Goal: Complete application form: Complete application form

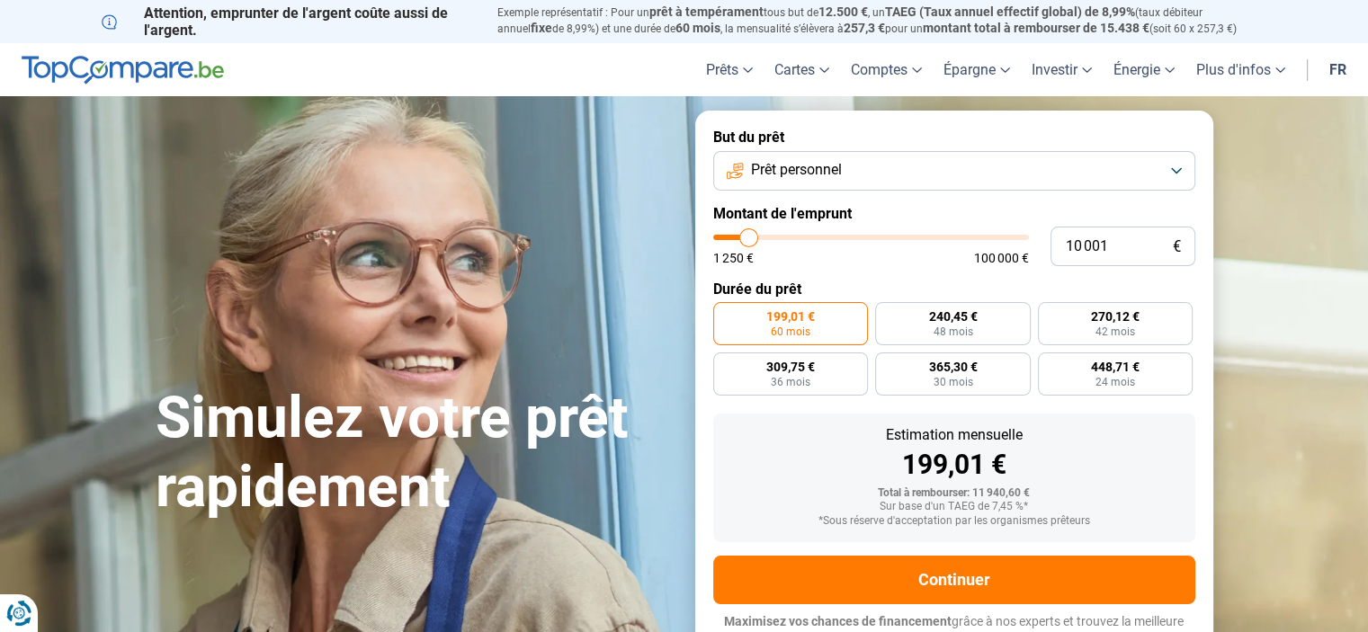
type input "11 500"
type input "11500"
type input "12 750"
type input "12750"
type input "14 750"
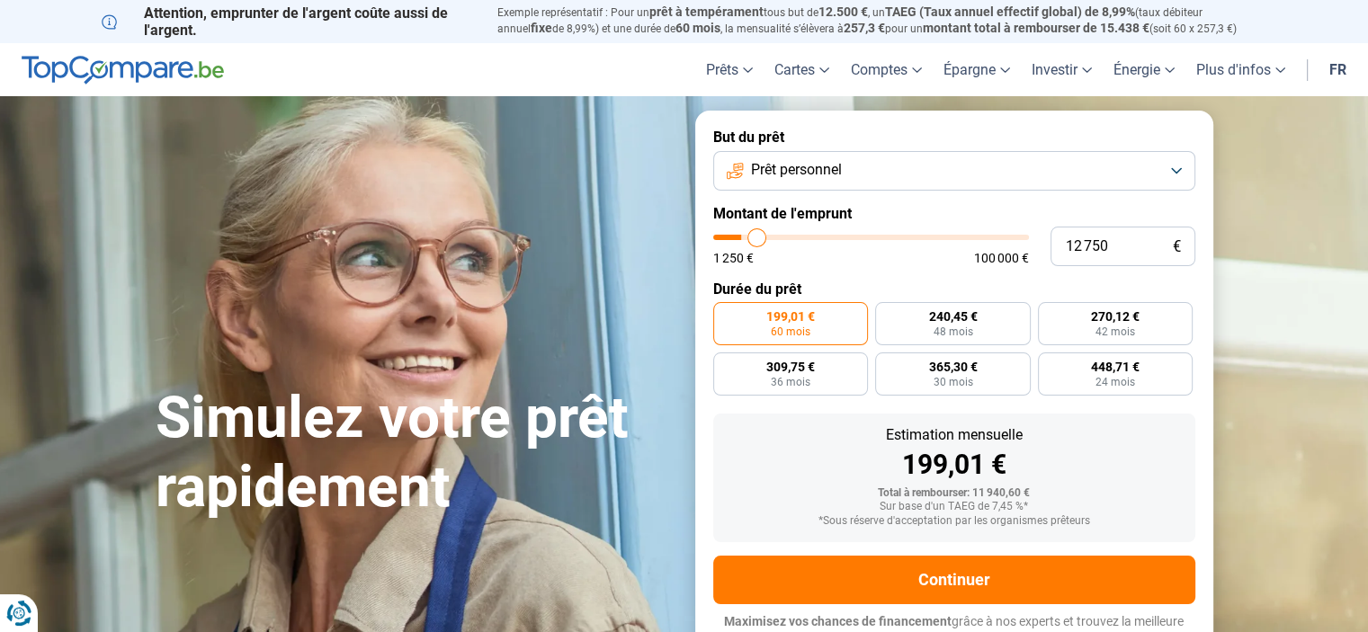
type input "14750"
type input "16 750"
type input "16750"
type input "18 750"
type input "18750"
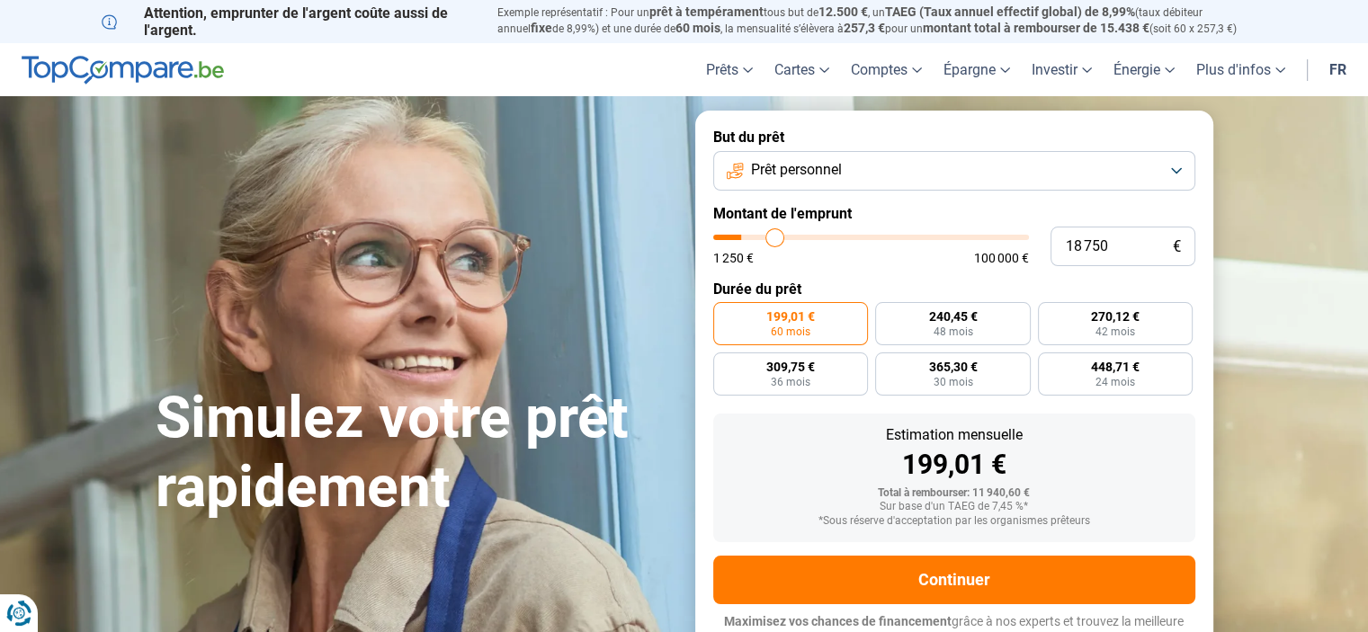
type input "22 000"
type input "22000"
type input "24 750"
type input "24750"
type input "25 750"
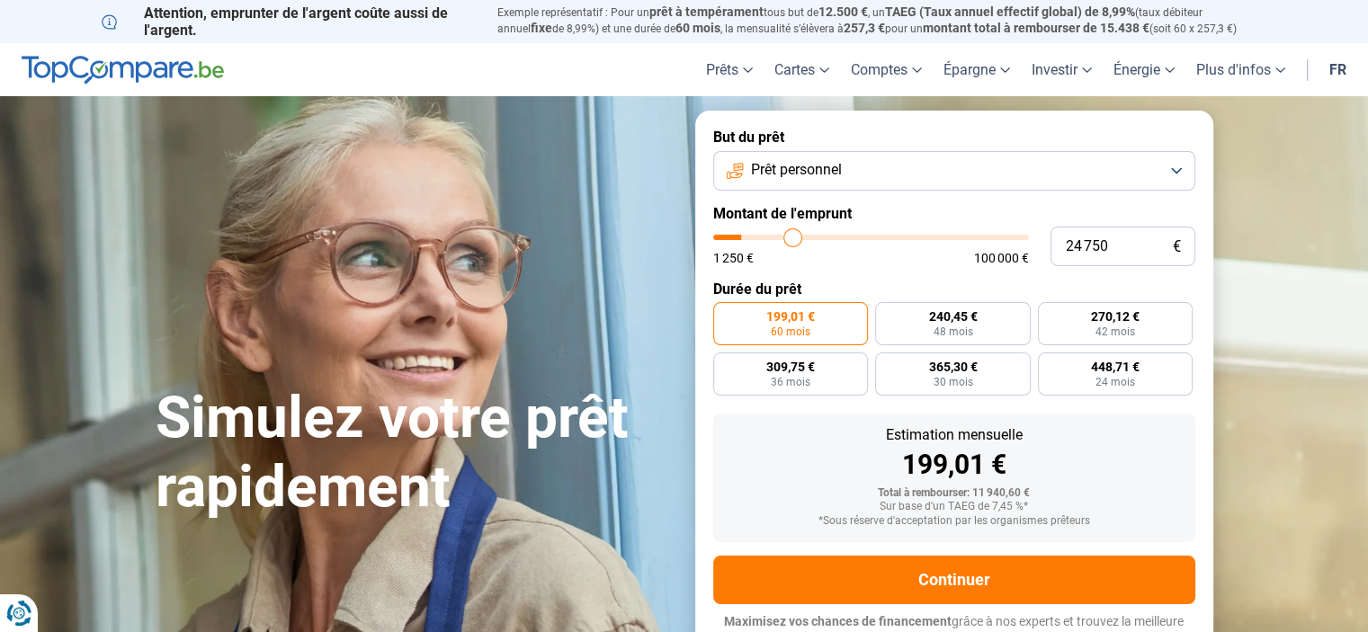
type input "25750"
type input "28 000"
type input "28000"
type input "29 750"
type input "29750"
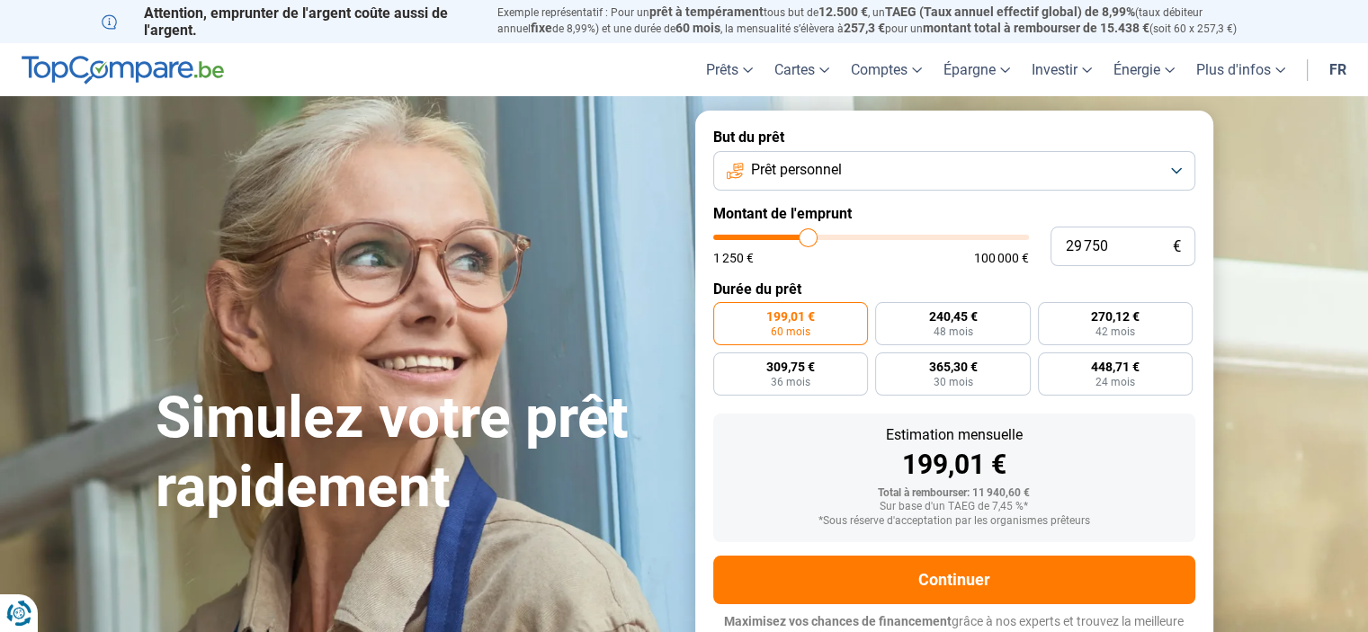
type input "31 500"
type input "31500"
type input "32 750"
type input "32750"
type input "35 000"
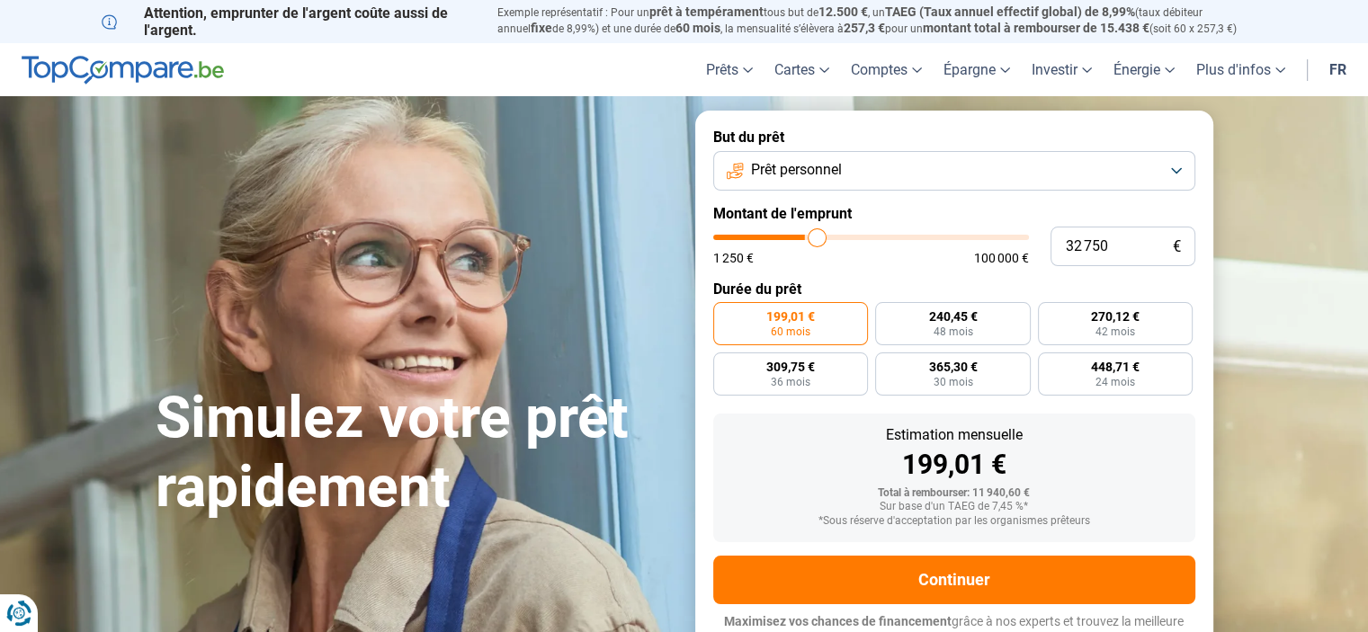
type input "35000"
type input "36 000"
type input "36000"
type input "36 750"
type input "36750"
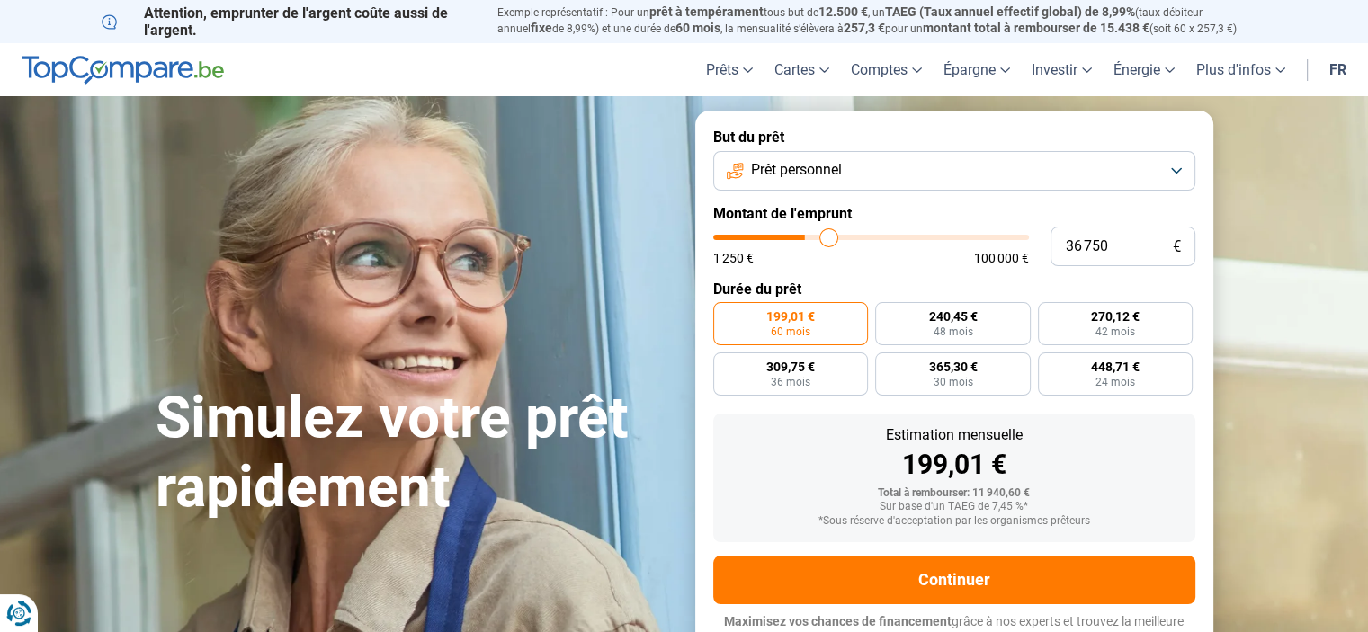
type input "38 000"
type input "38000"
type input "38 750"
type input "38750"
type input "39 750"
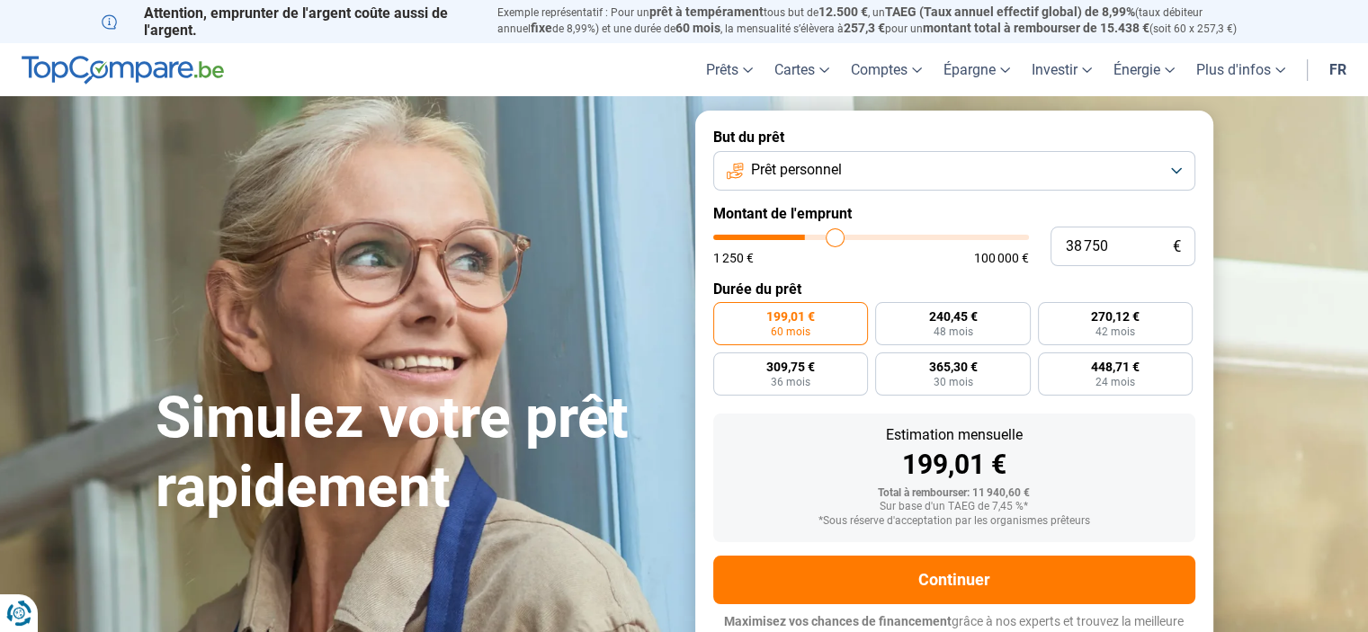
type input "39750"
type input "41 500"
type input "41500"
type input "43 000"
type input "43000"
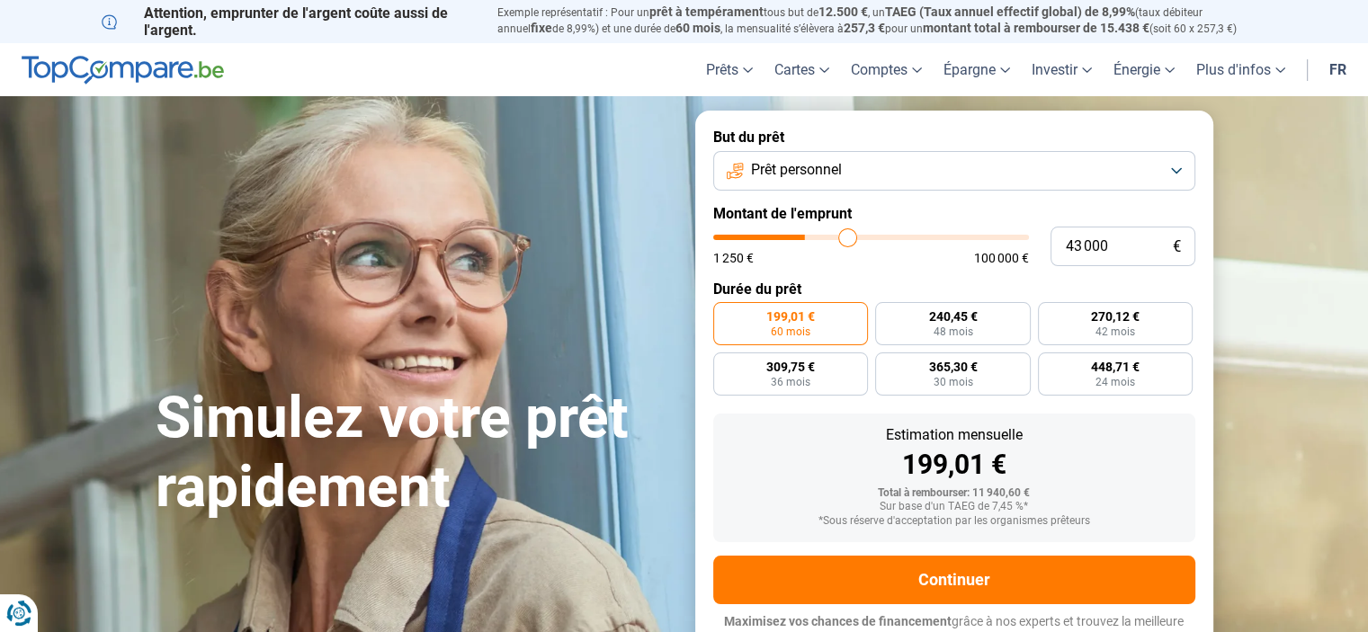
type input "43 500"
type input "43500"
type input "44 250"
type input "44250"
type input "44 500"
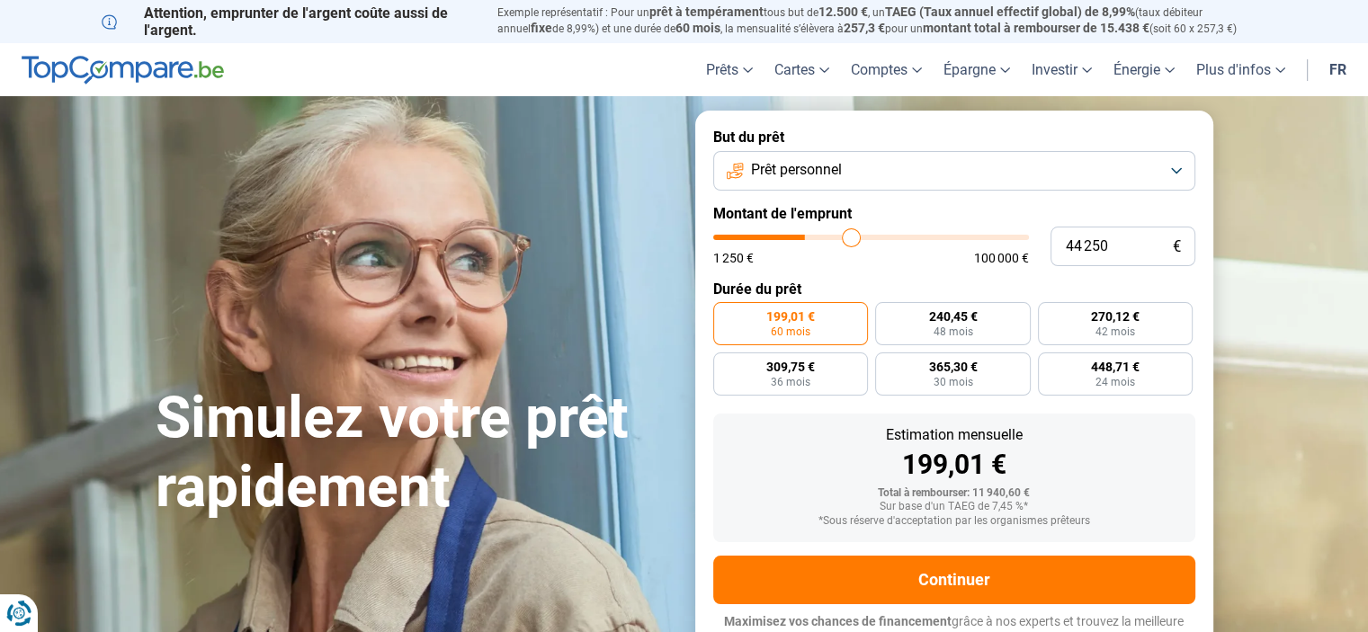
type input "44500"
type input "45 250"
type input "45250"
type input "46 750"
type input "46750"
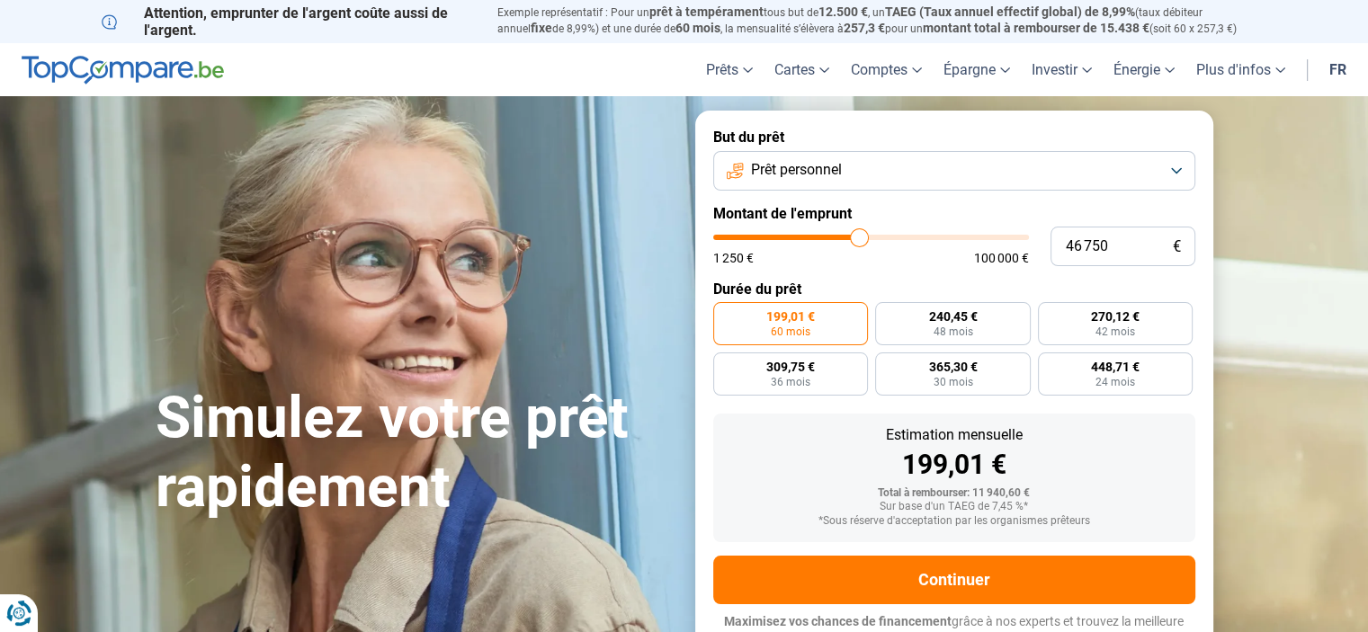
type input "47 500"
type input "47500"
type input "48 250"
type input "48250"
type input "49 500"
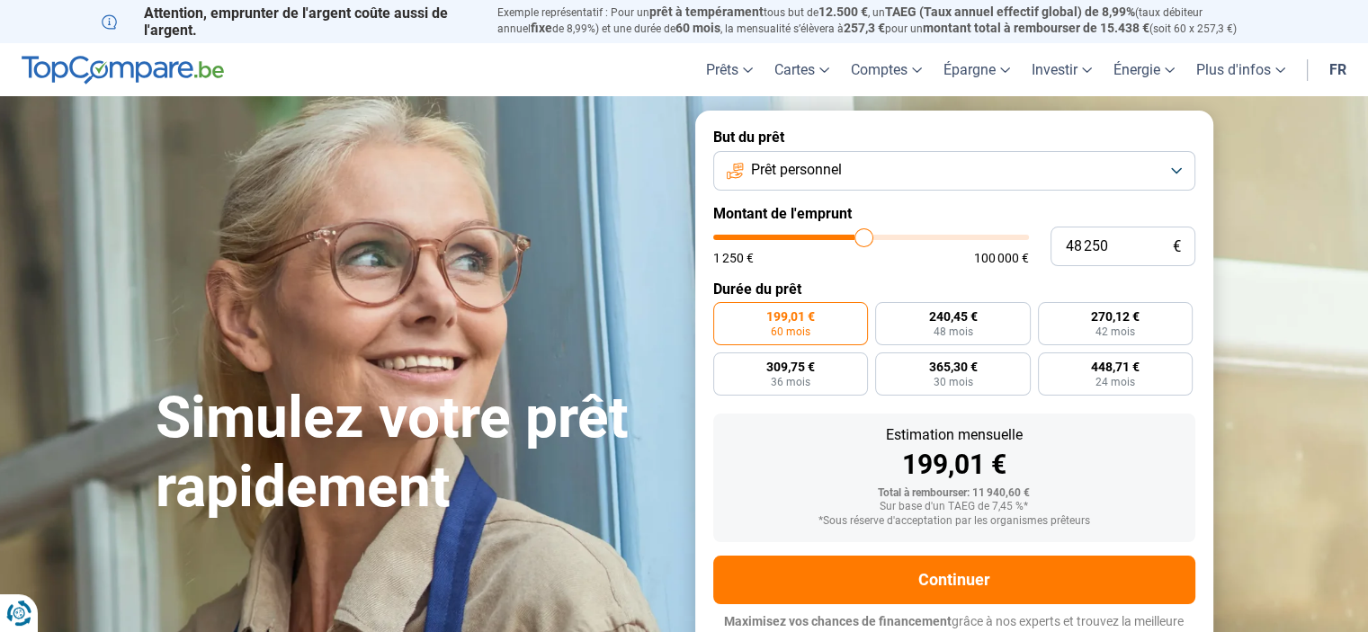
type input "49500"
type input "50 000"
type input "50000"
type input "50 500"
type input "50500"
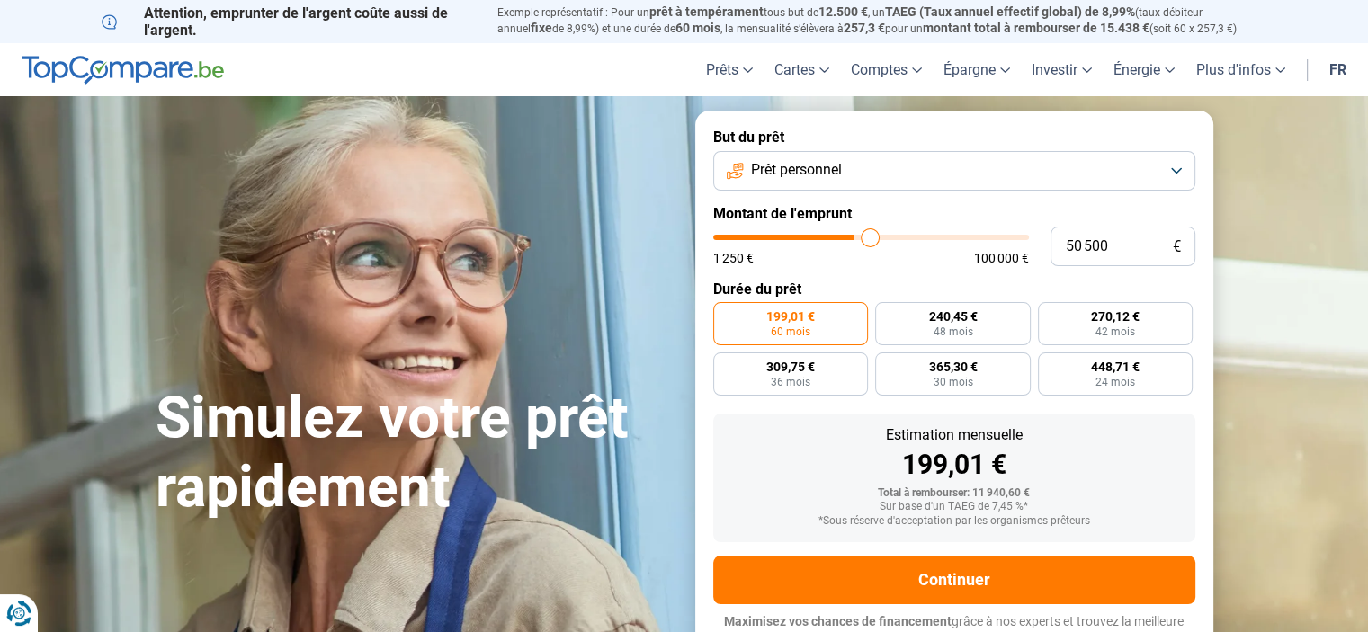
type input "50 750"
type input "50750"
type input "51 000"
type input "51000"
type input "51 250"
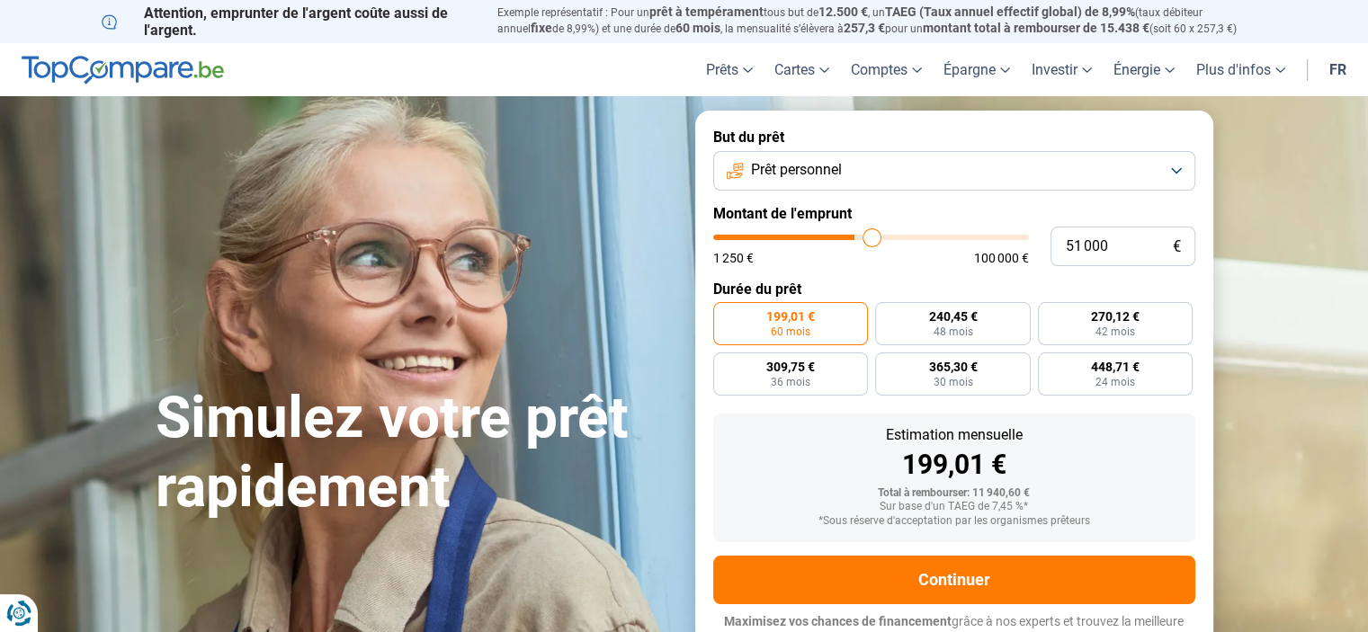
type input "51250"
type input "51 500"
type input "51500"
type input "51 750"
type input "51750"
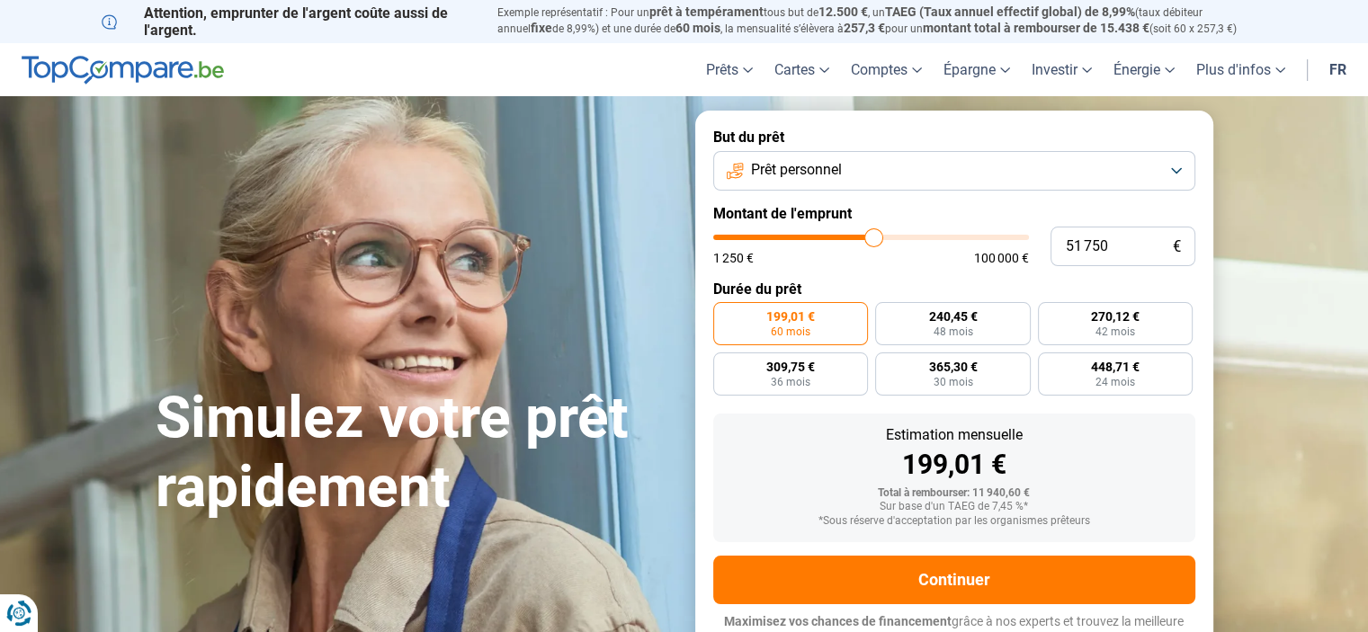
type input "52 000"
type input "52000"
type input "52 250"
type input "52250"
type input "51 750"
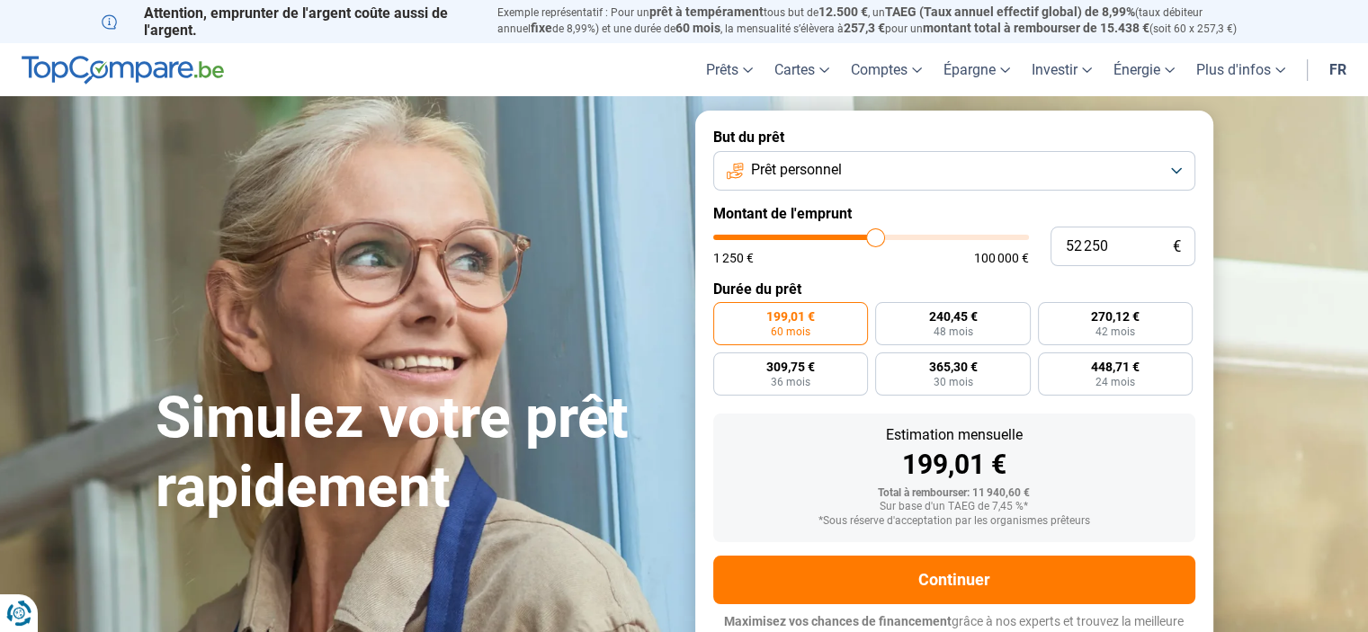
type input "51750"
type input "51 250"
type input "51250"
type input "49 250"
type input "49250"
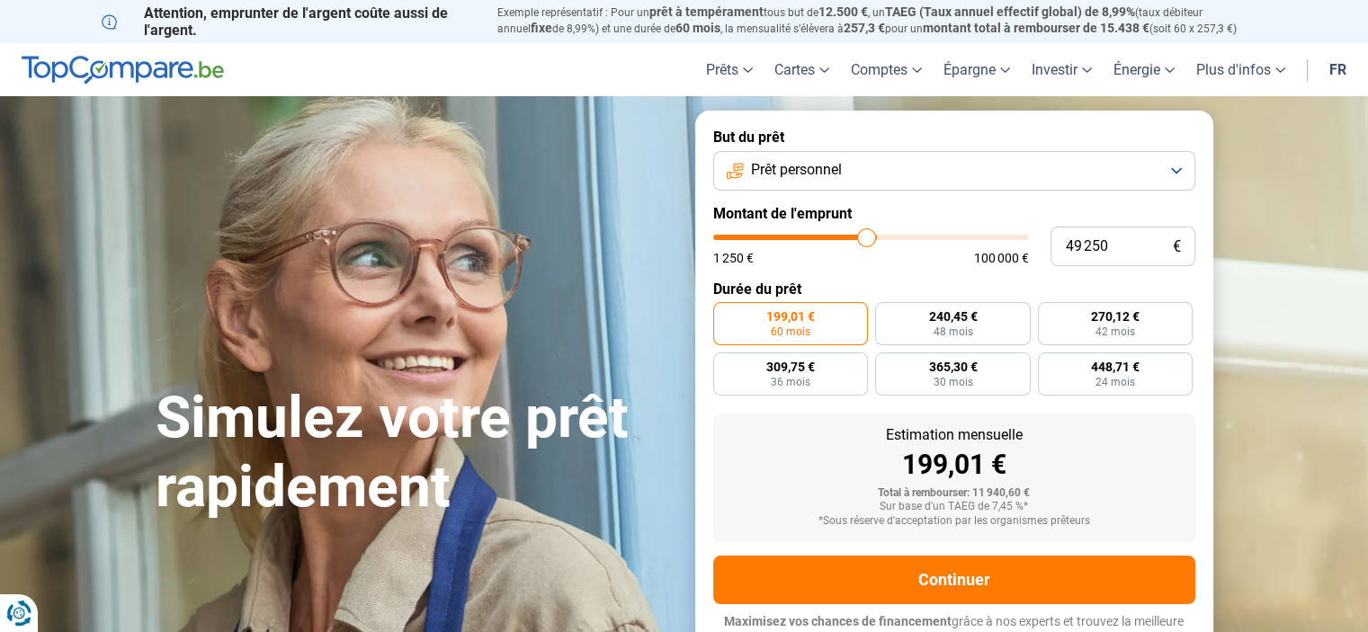
type input "46 500"
type input "46500"
type input "45 250"
type input "45250"
type input "43 500"
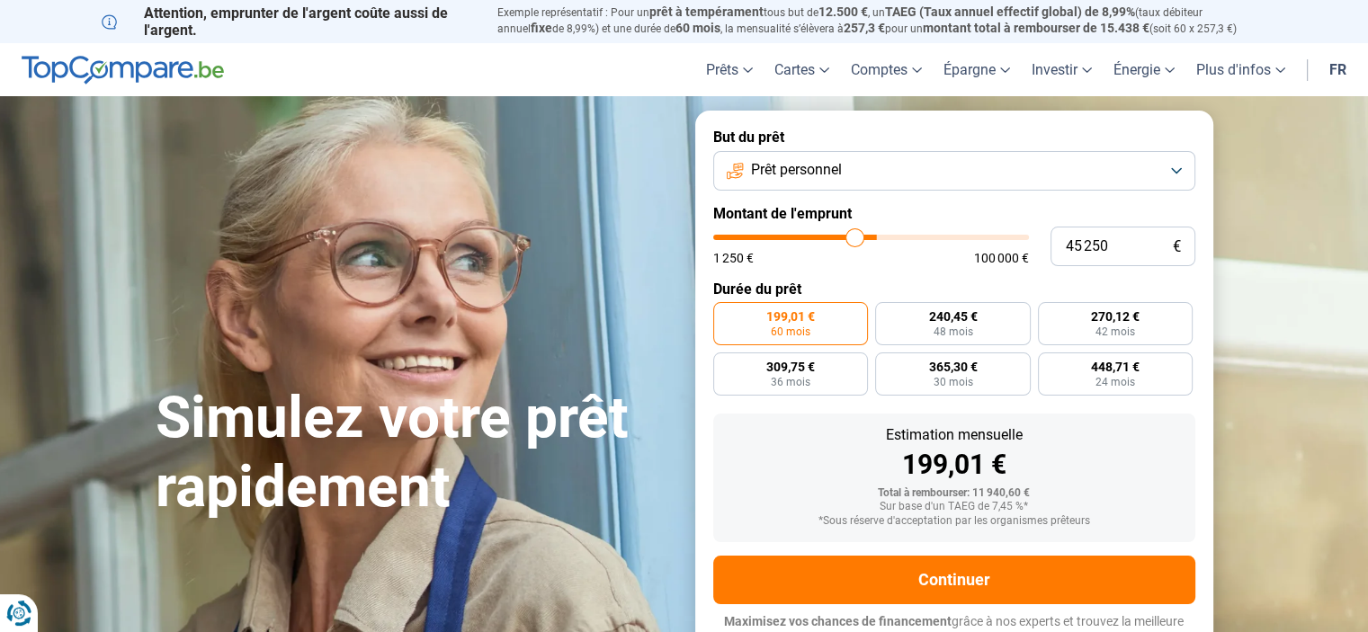
type input "43500"
type input "43 000"
type input "43000"
type input "42 000"
type input "42000"
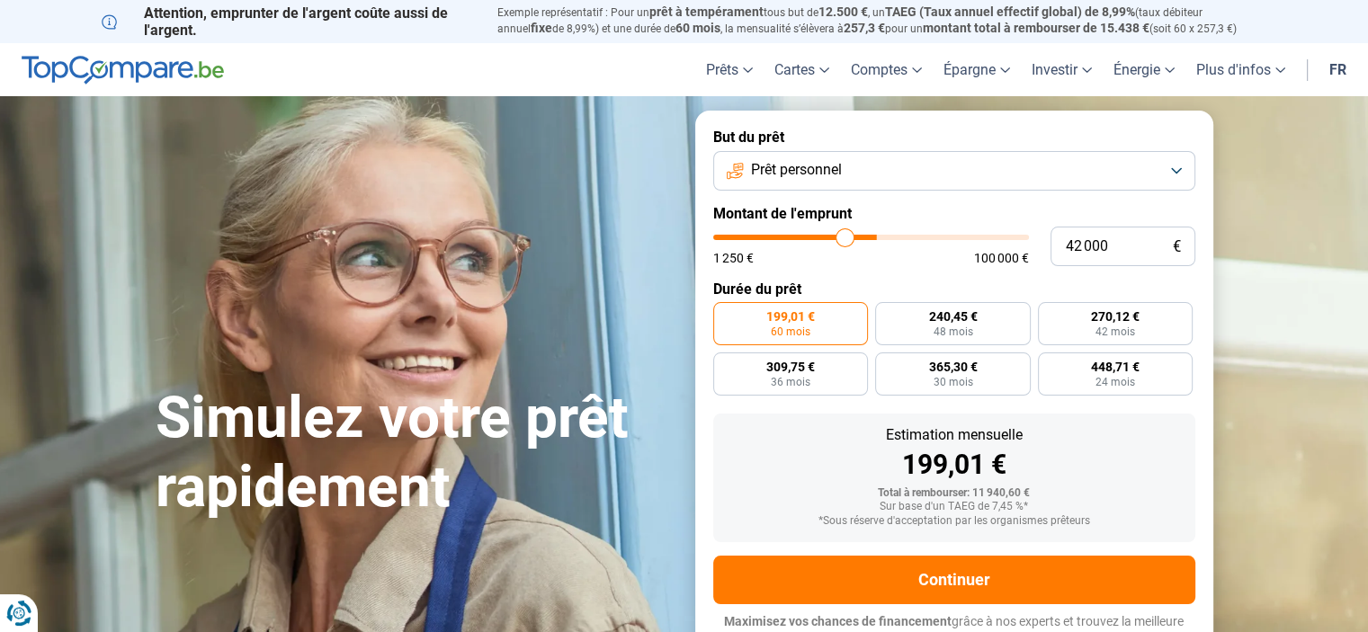
type input "41 250"
type input "41250"
type input "39 750"
type input "39750"
type input "38 500"
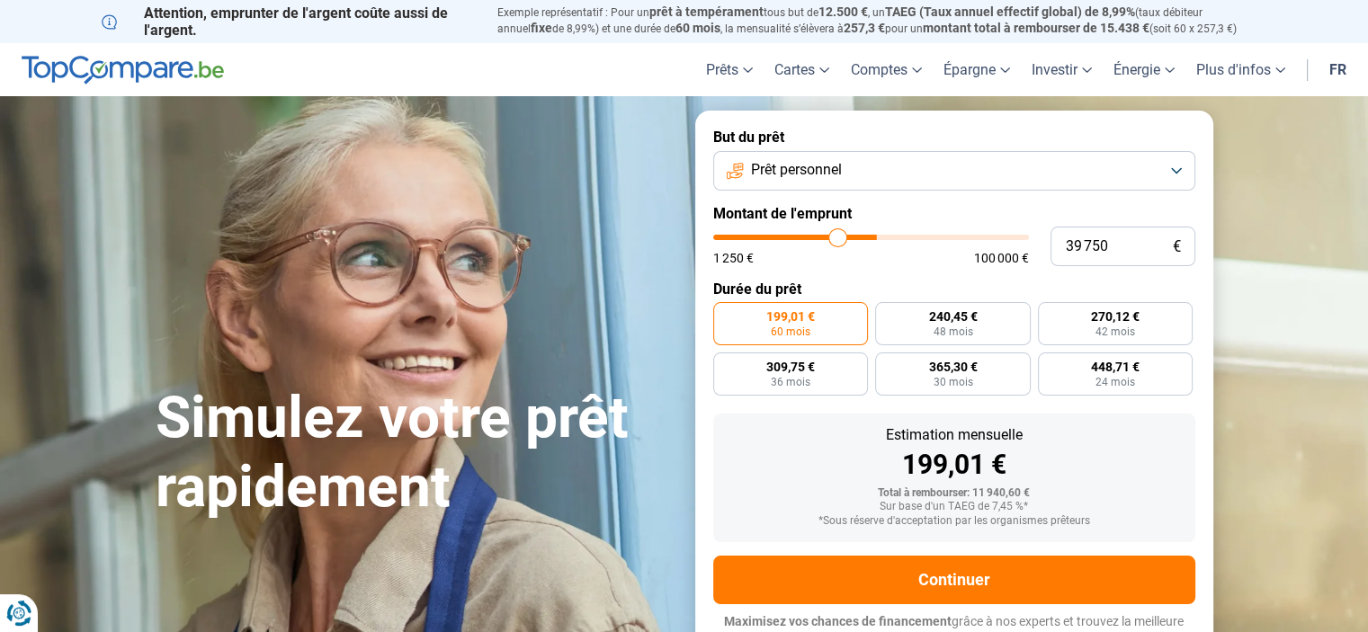
type input "38500"
type input "36 250"
type input "36250"
type input "34 750"
type input "34750"
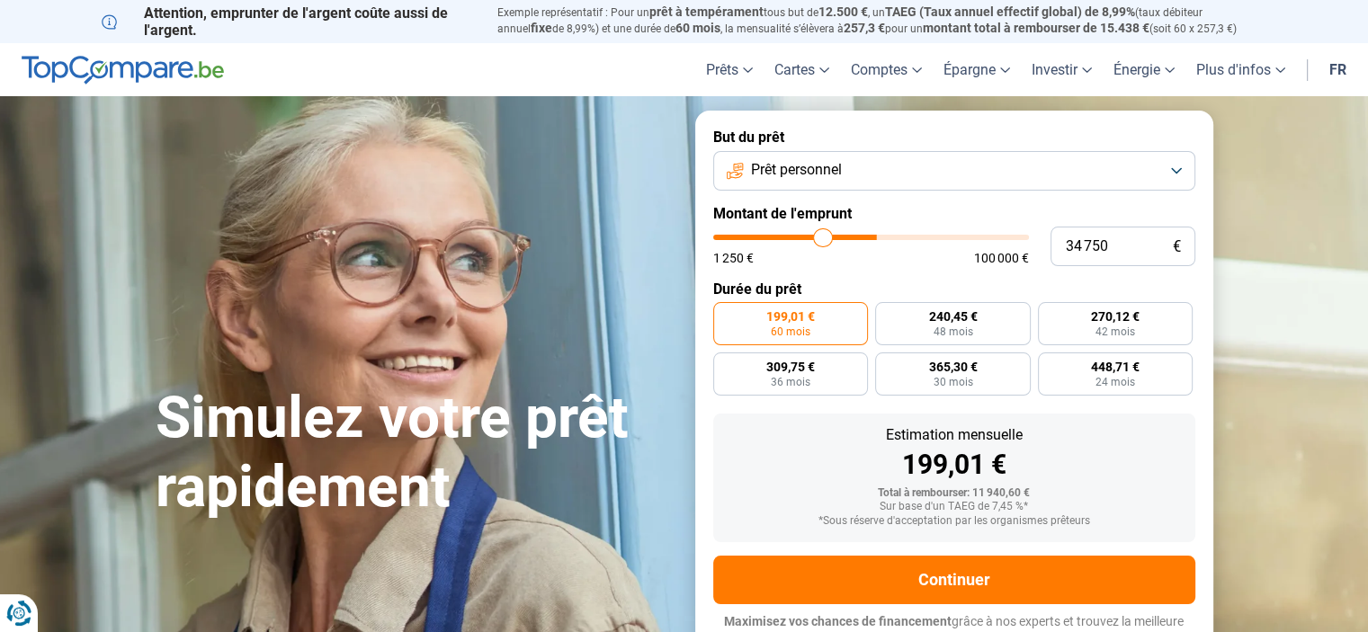
type input "34 000"
type input "34000"
type input "32 750"
type input "32750"
type input "32 500"
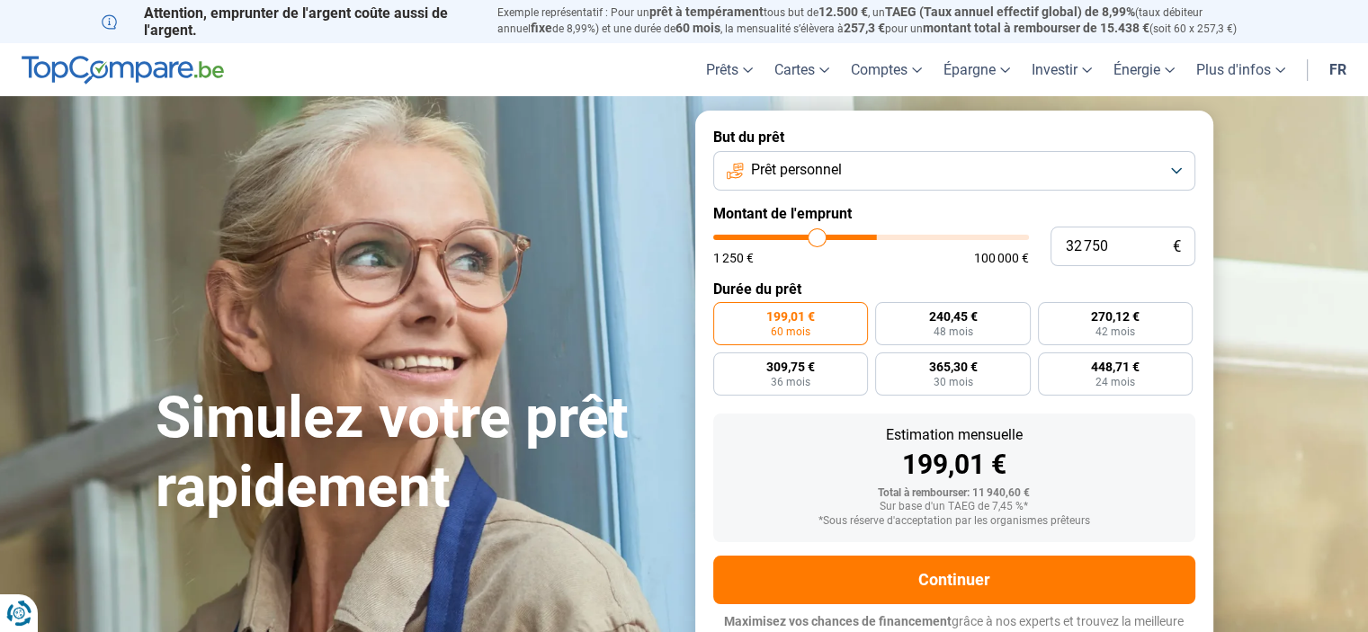
type input "32500"
type input "32 000"
type input "32000"
type input "31 500"
type input "31500"
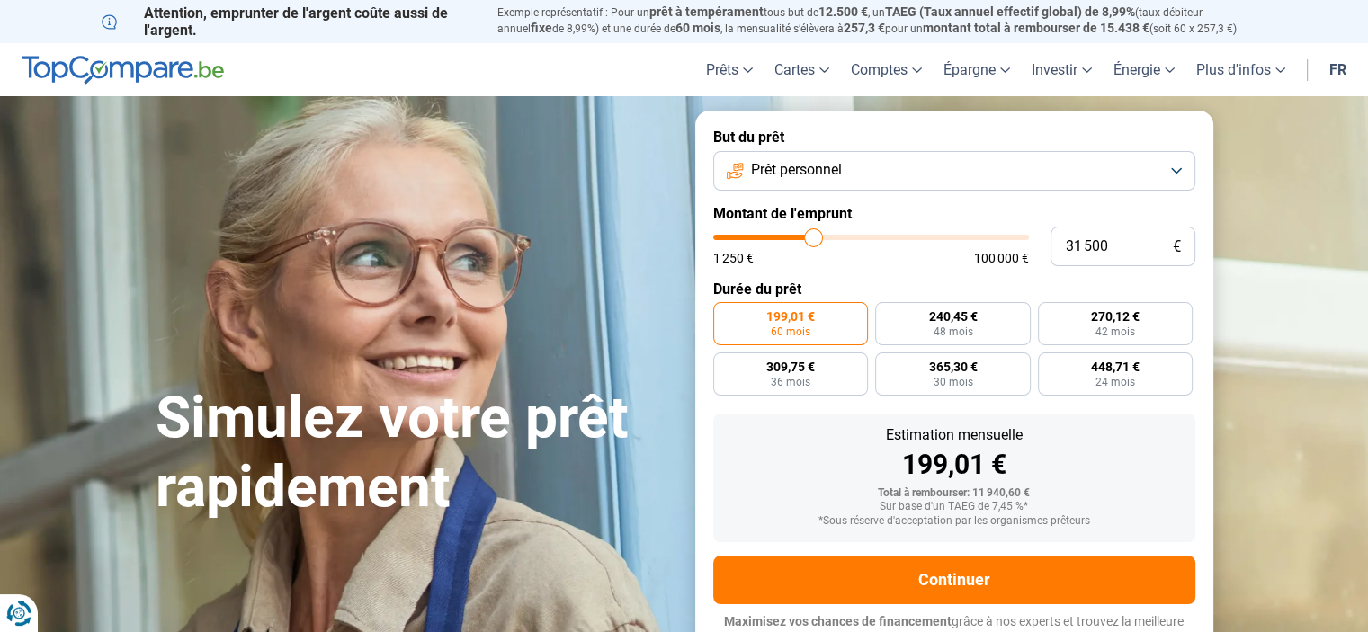
type input "30 750"
type input "30750"
type input "30 000"
type input "30000"
type input "29 000"
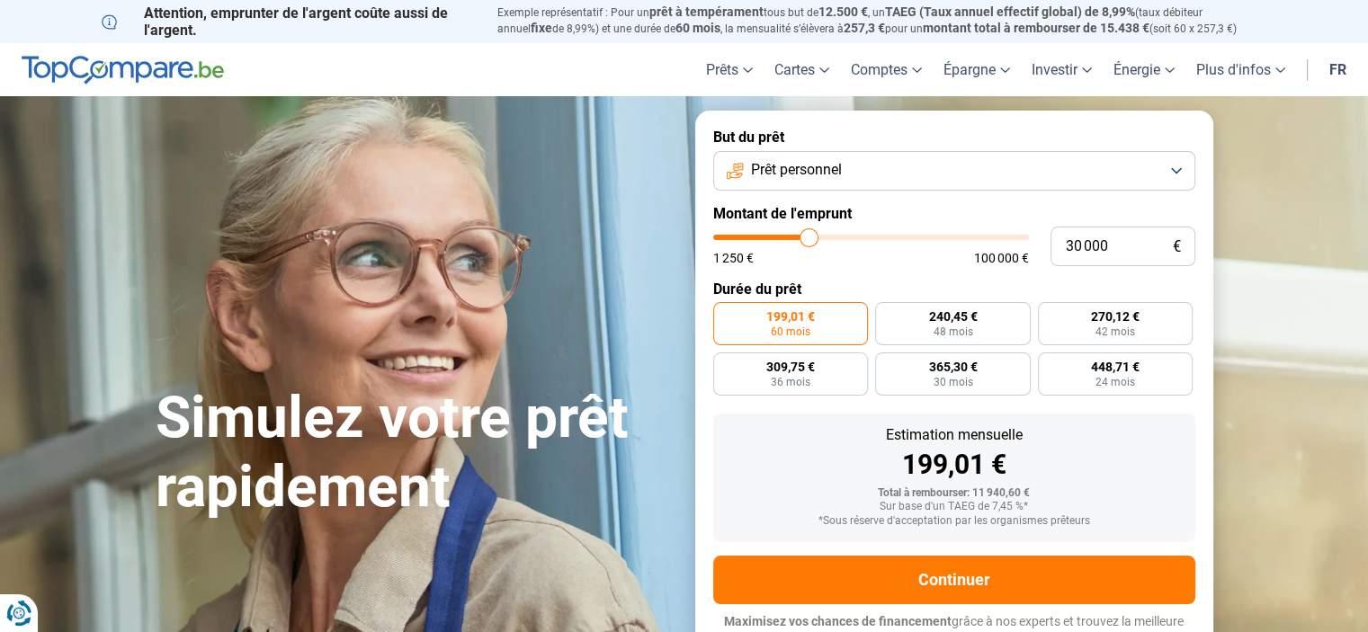
type input "29000"
type input "28 250"
type input "28250"
type input "27 250"
type input "27250"
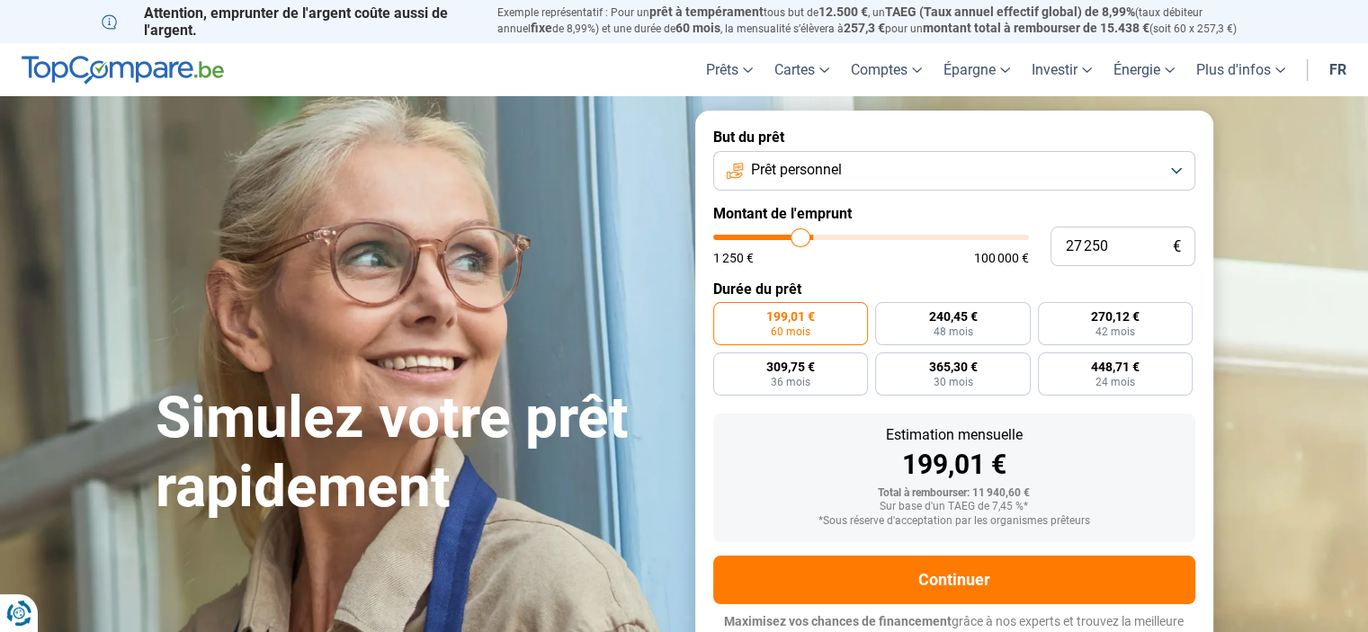
type input "26 250"
type input "26250"
type input "25 750"
type input "25750"
type input "25 250"
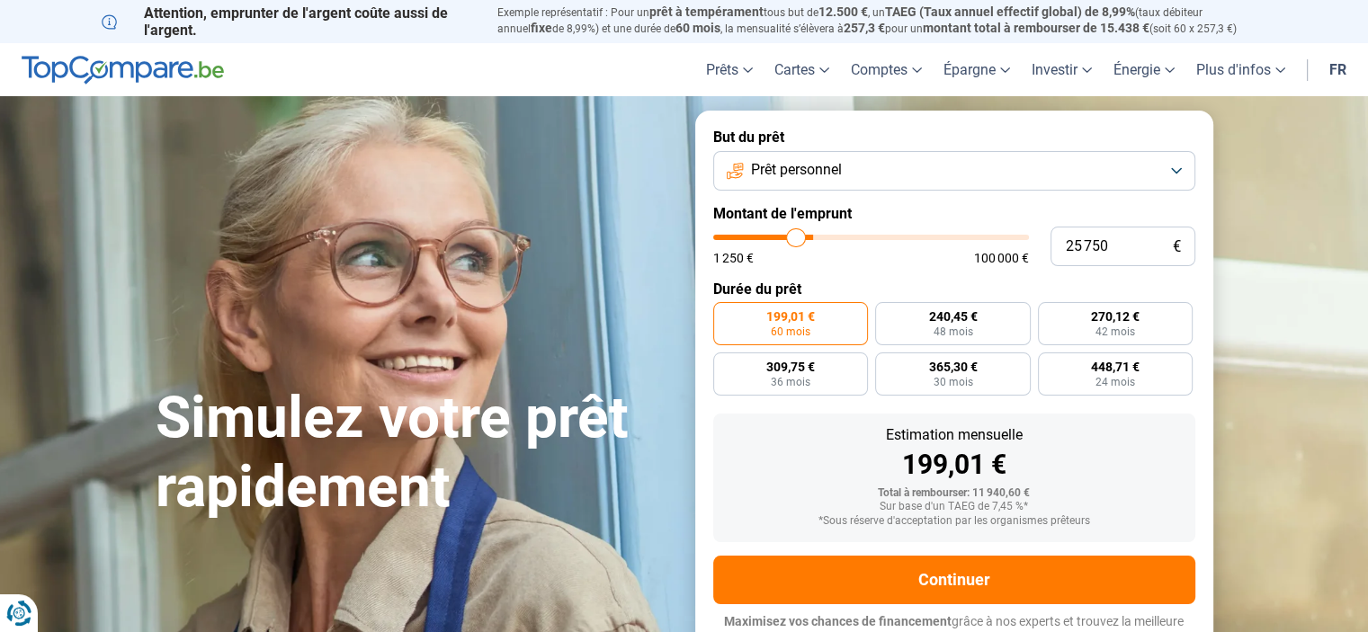
type input "25250"
type input "24 750"
type input "24750"
type input "24 500"
type input "24500"
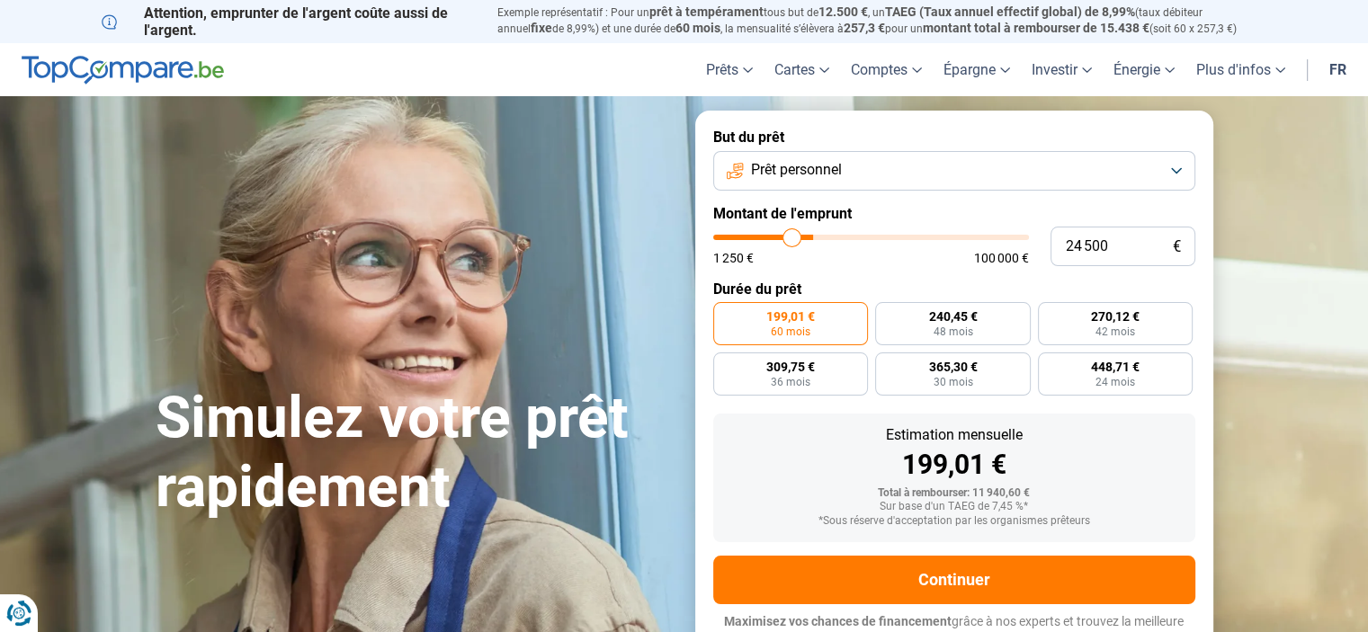
type input "23 750"
type input "23750"
type input "23 000"
type input "23000"
type input "22 750"
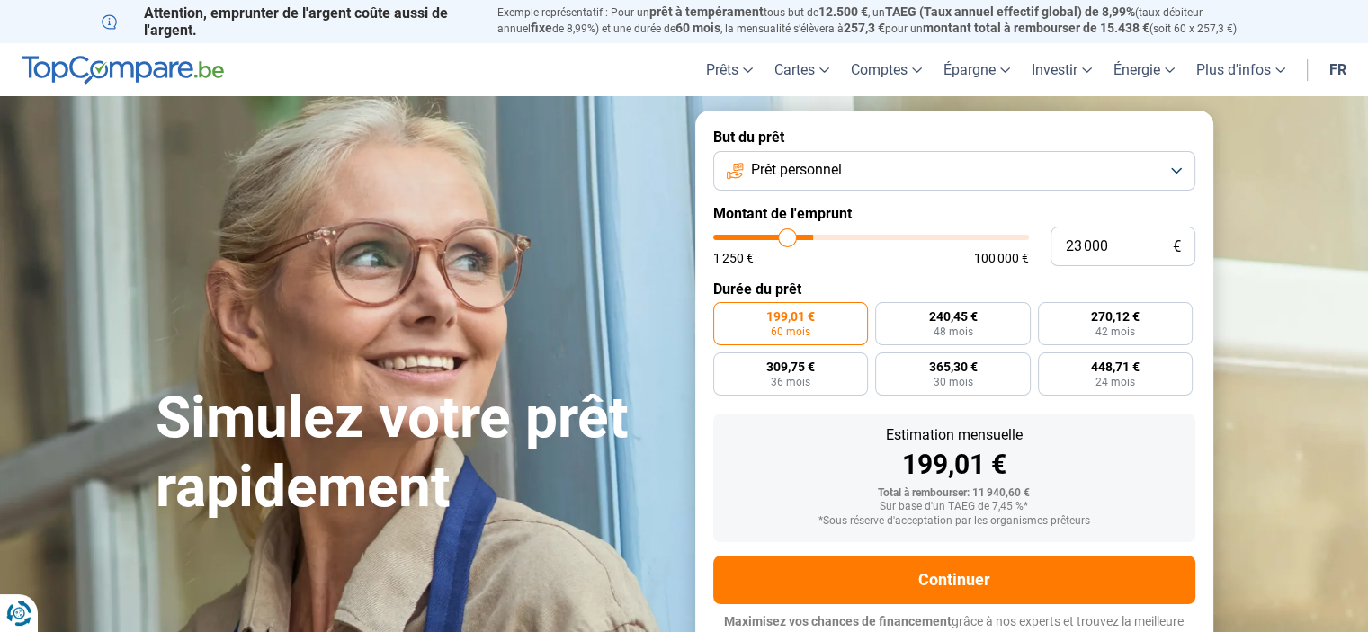
type input "22750"
type input "22 250"
type input "22250"
type input "22 000"
type input "22000"
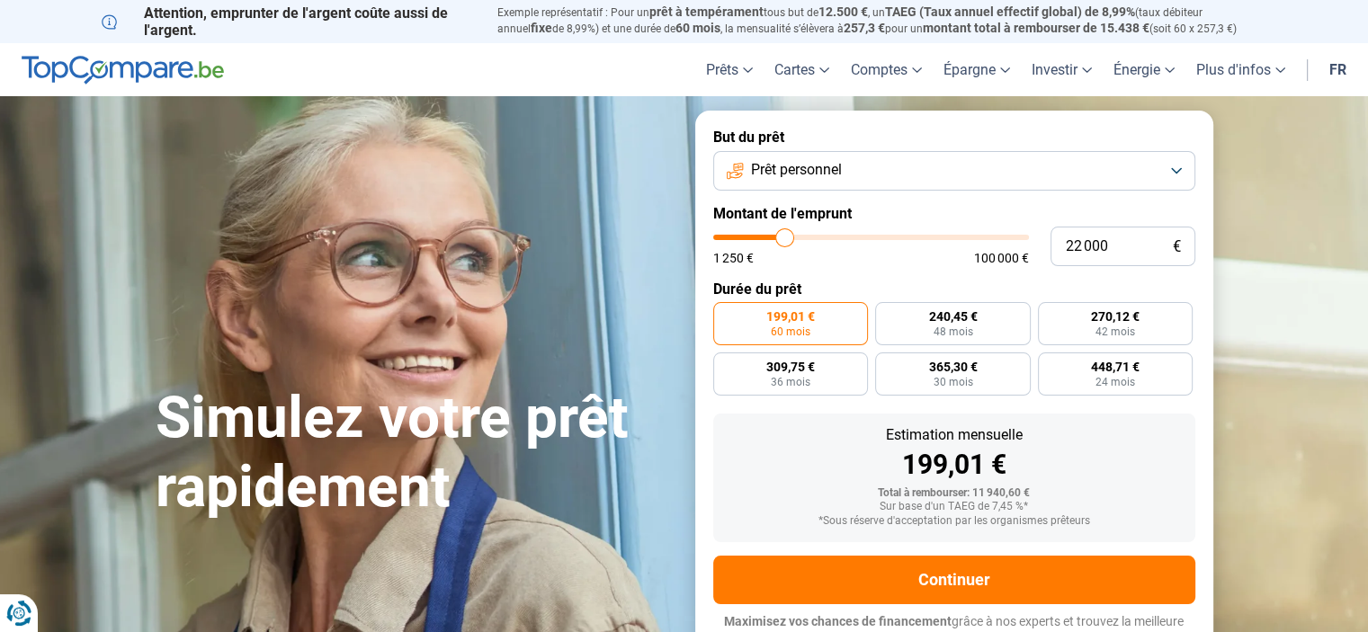
type input "21 750"
type input "21750"
type input "20 750"
type input "20750"
type input "20 500"
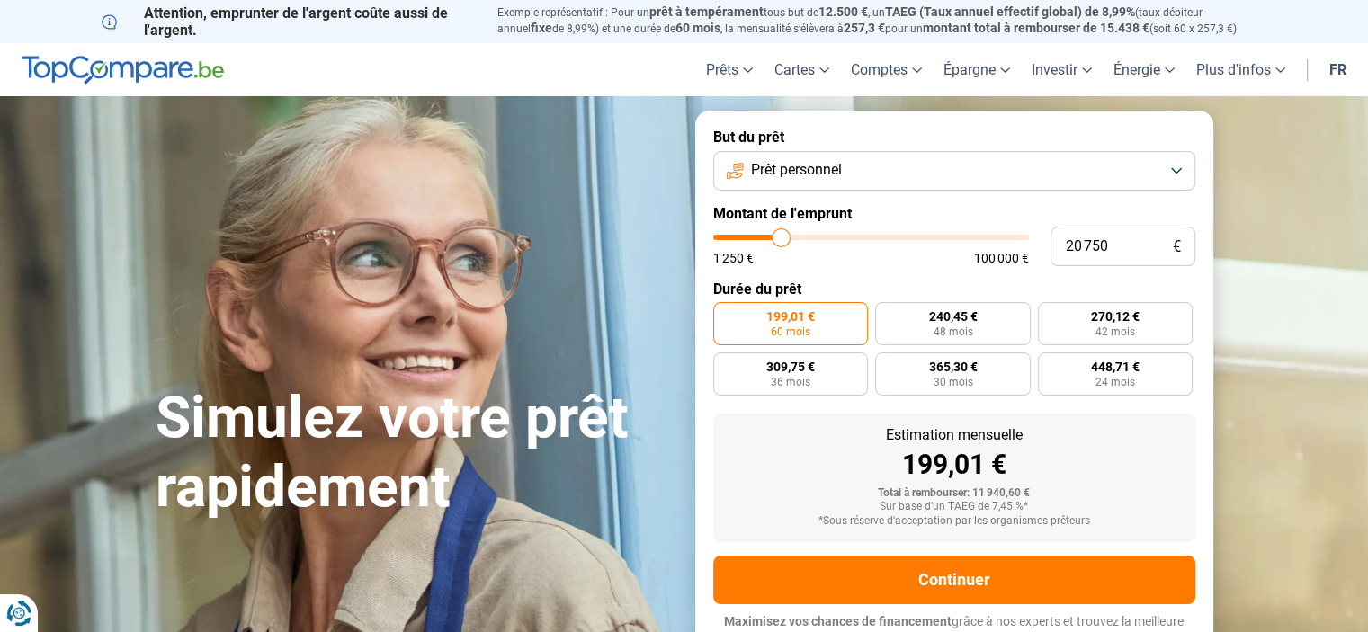
type input "20500"
type input "19 500"
type input "19500"
type input "18 750"
type input "18750"
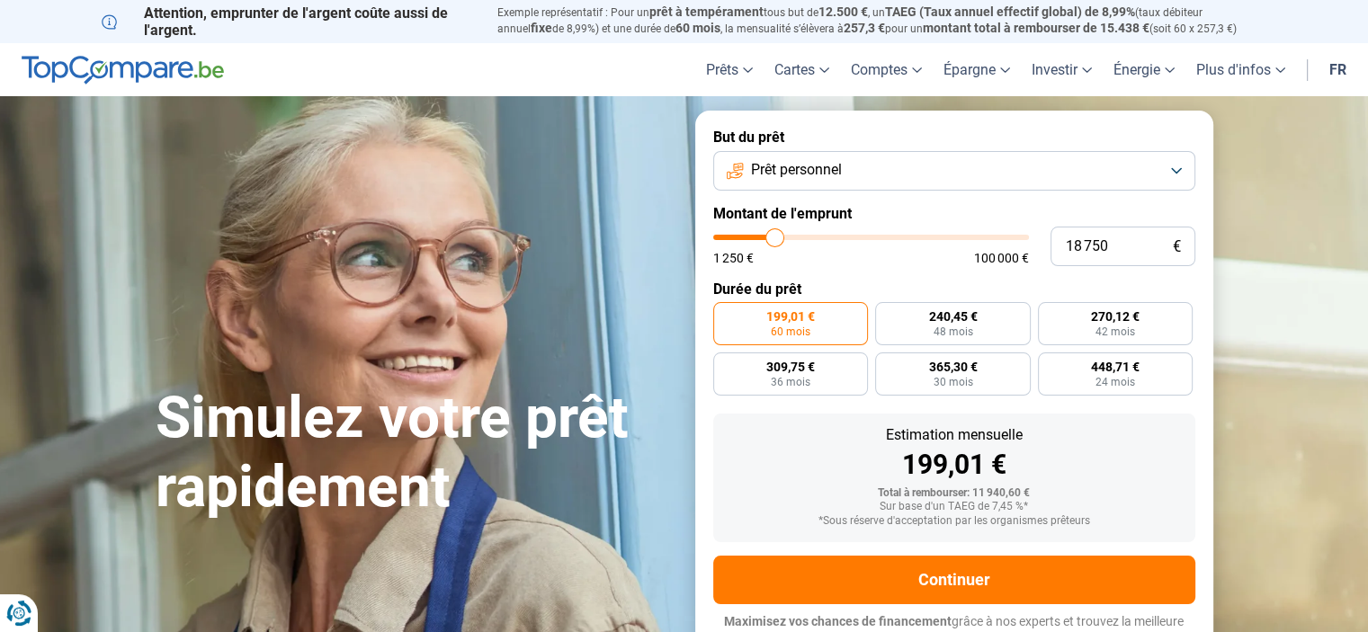
type input "18 500"
type input "18500"
type input "18 250"
type input "18250"
type input "18 000"
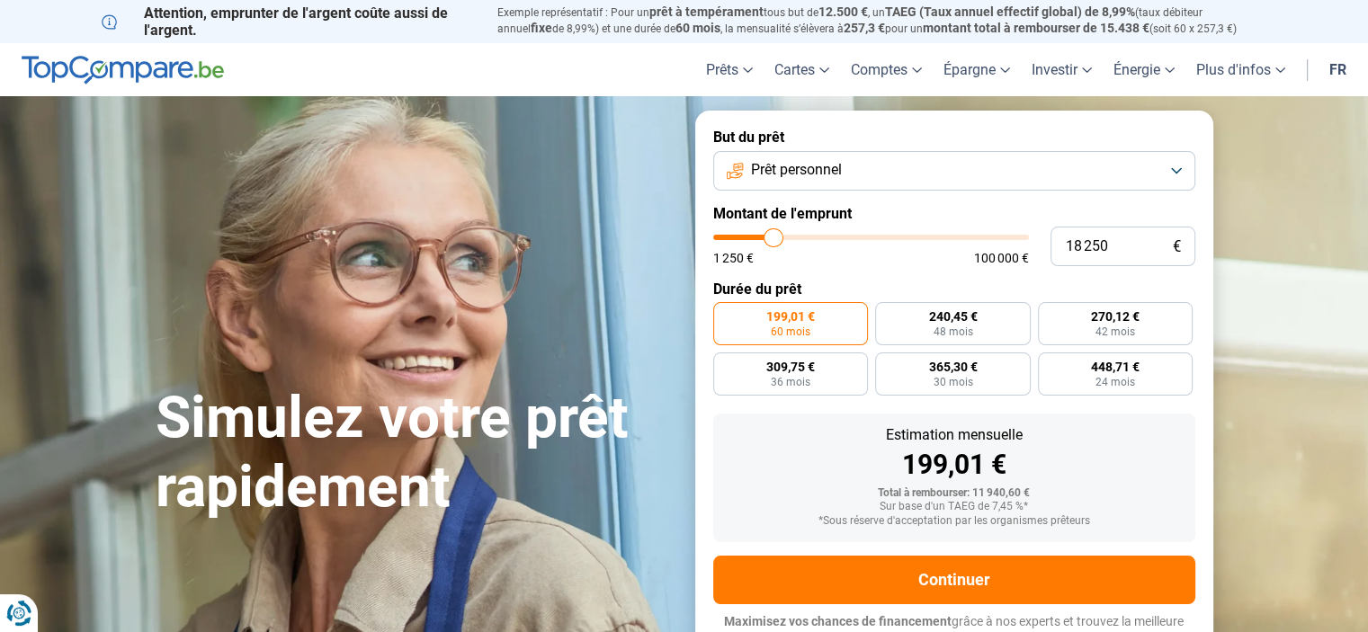
type input "18000"
type input "17 500"
type input "17500"
type input "17 000"
type input "17000"
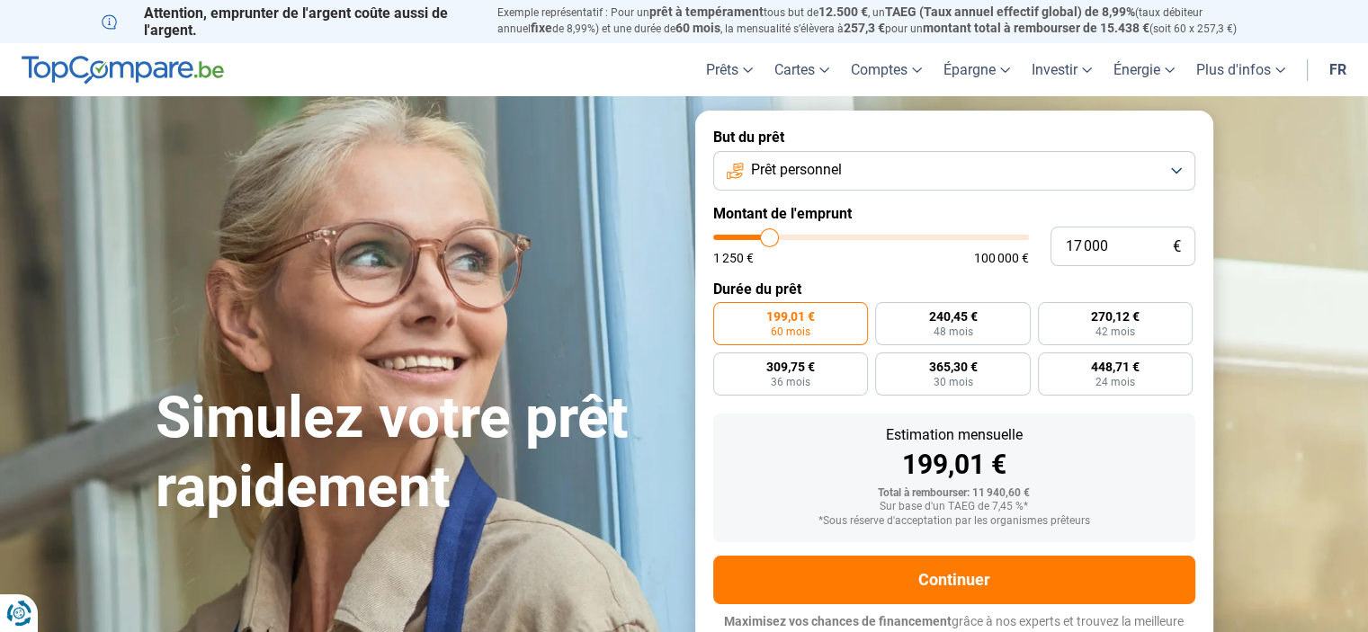
type input "16 750"
type input "16750"
type input "16 250"
type input "16250"
type input "16 000"
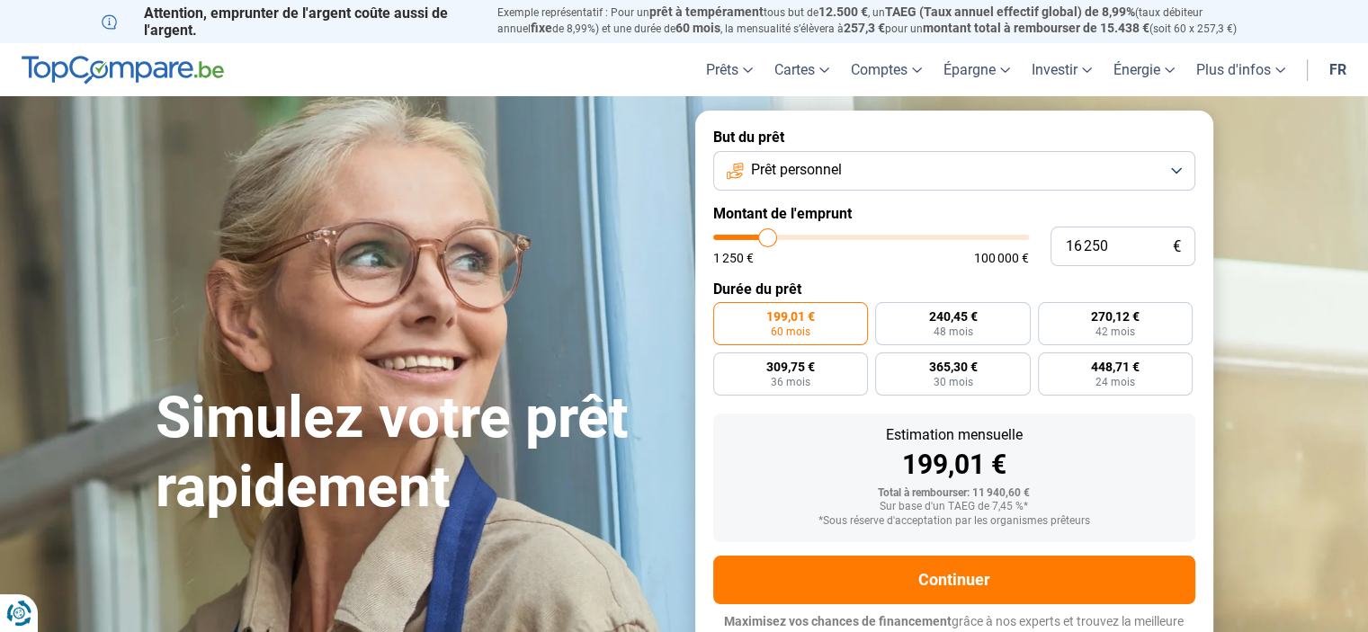
type input "16000"
type input "15 500"
type input "15500"
type input "15 250"
type input "15250"
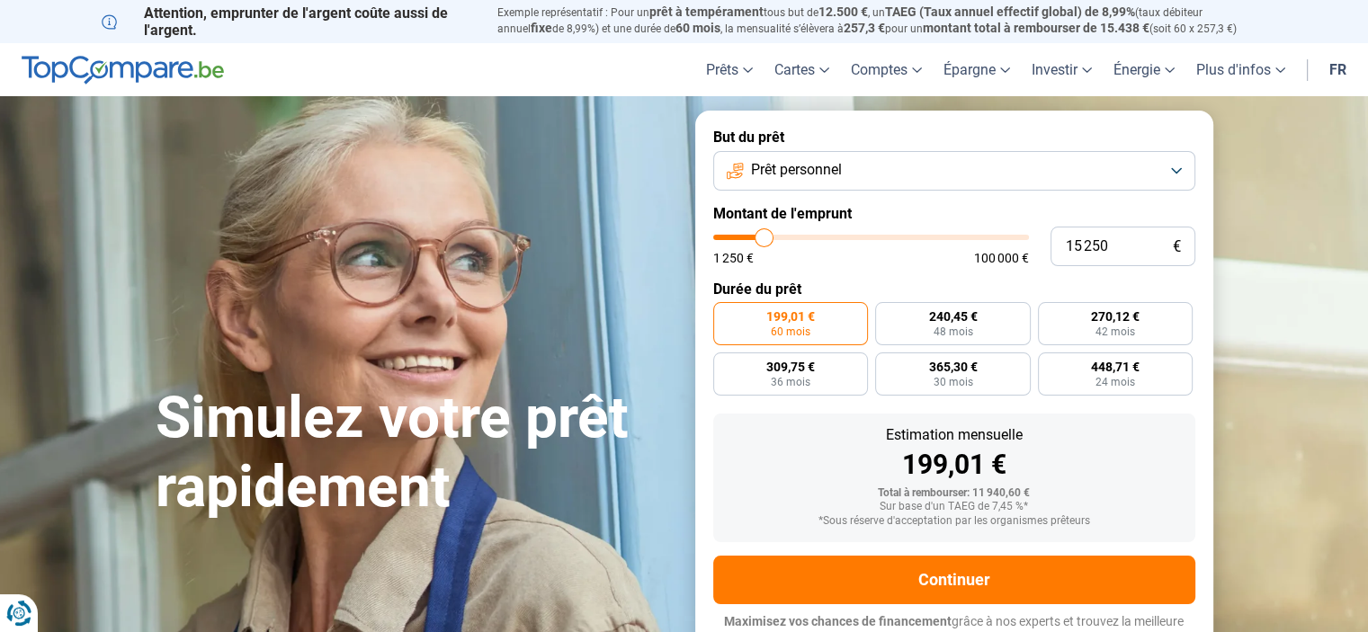
type input "15 000"
drag, startPoint x: 752, startPoint y: 234, endPoint x: 764, endPoint y: 239, distance: 12.9
type input "15000"
click at [764, 239] on input "range" at bounding box center [871, 237] width 316 height 5
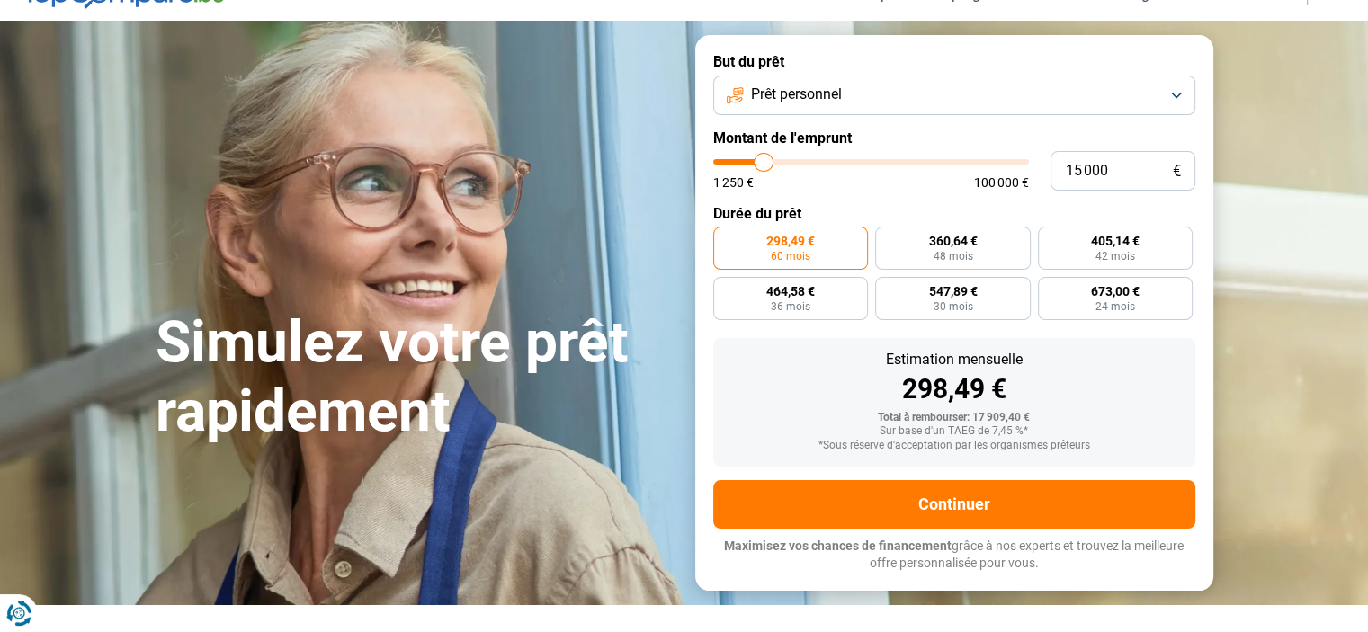
scroll to position [101, 0]
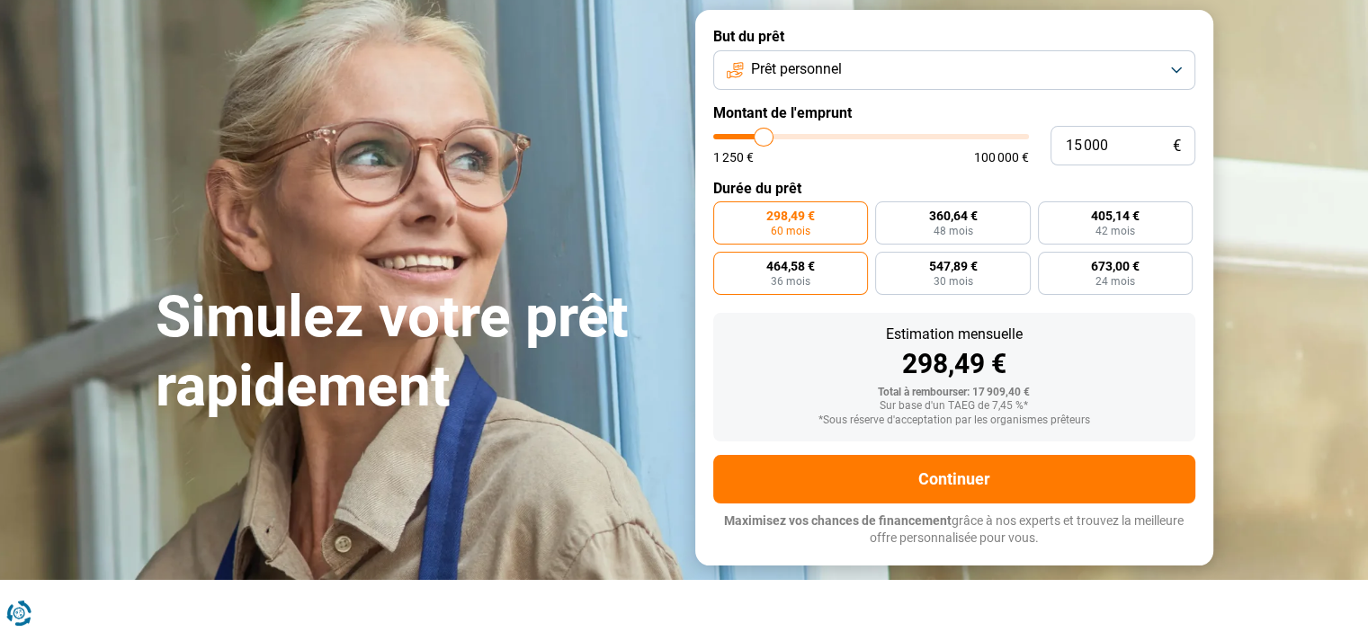
click at [786, 267] on span "464,58 €" at bounding box center [790, 266] width 49 height 13
click at [725, 264] on input "464,58 € 36 mois" at bounding box center [719, 258] width 12 height 12
radio input "true"
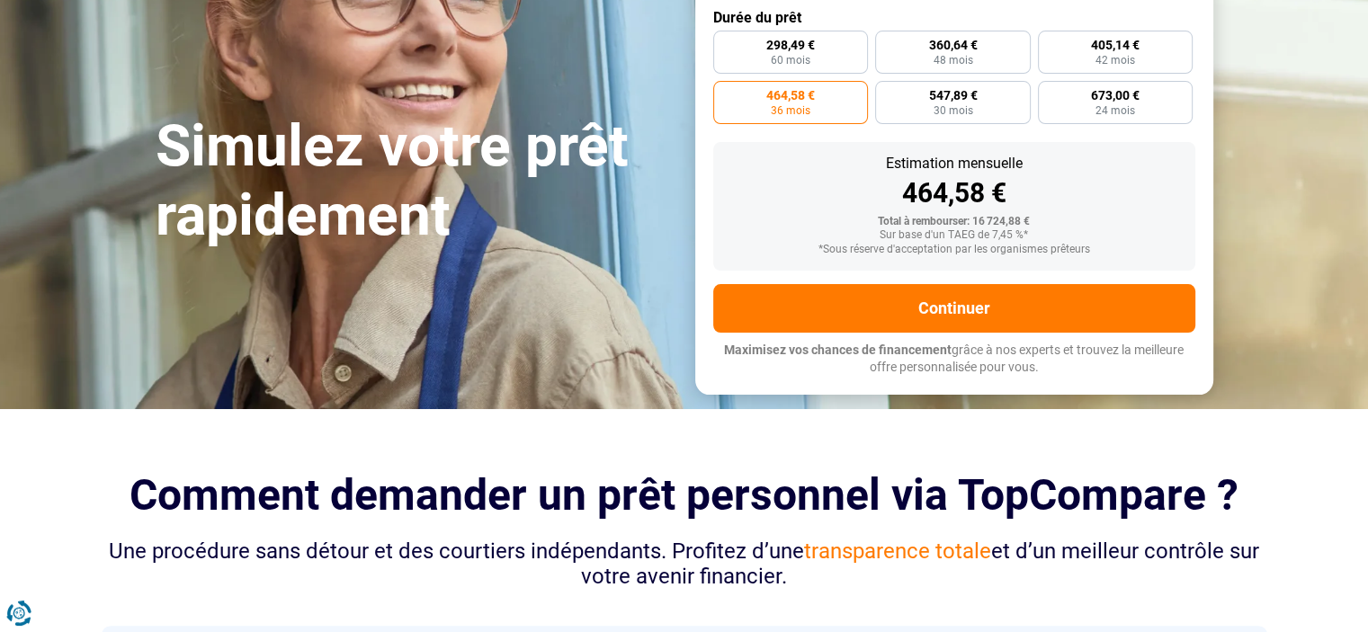
scroll to position [288, 0]
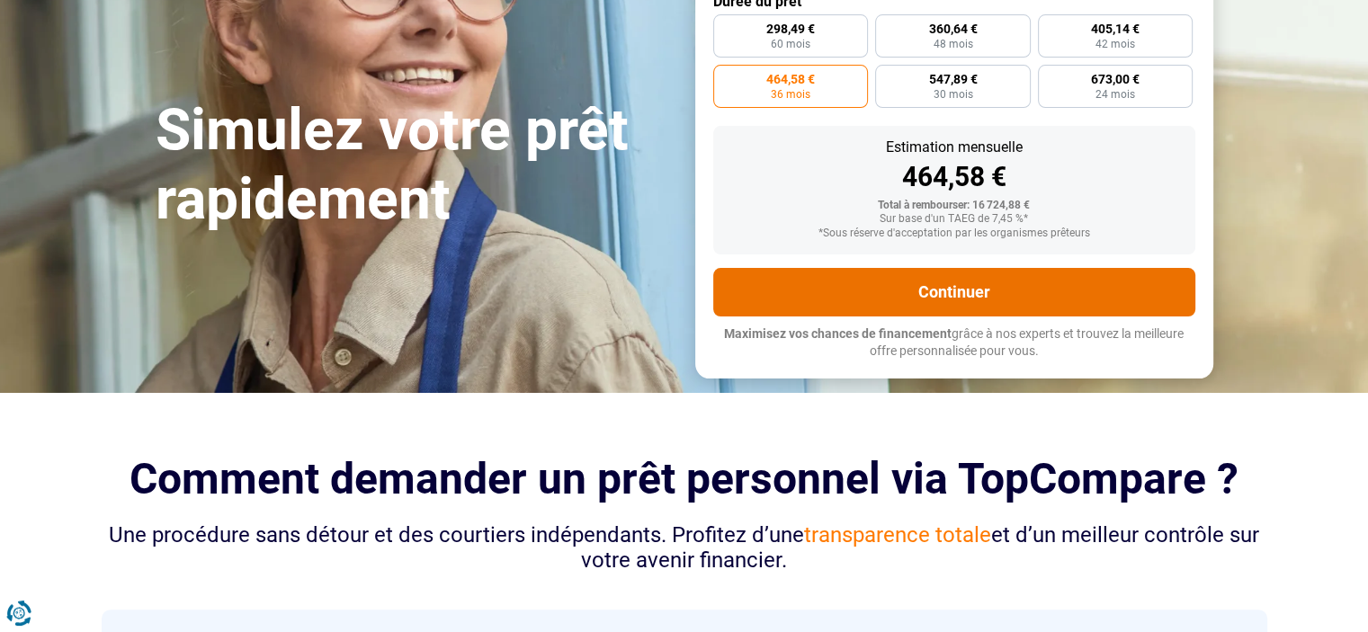
click at [964, 291] on button "Continuer" at bounding box center [954, 292] width 482 height 49
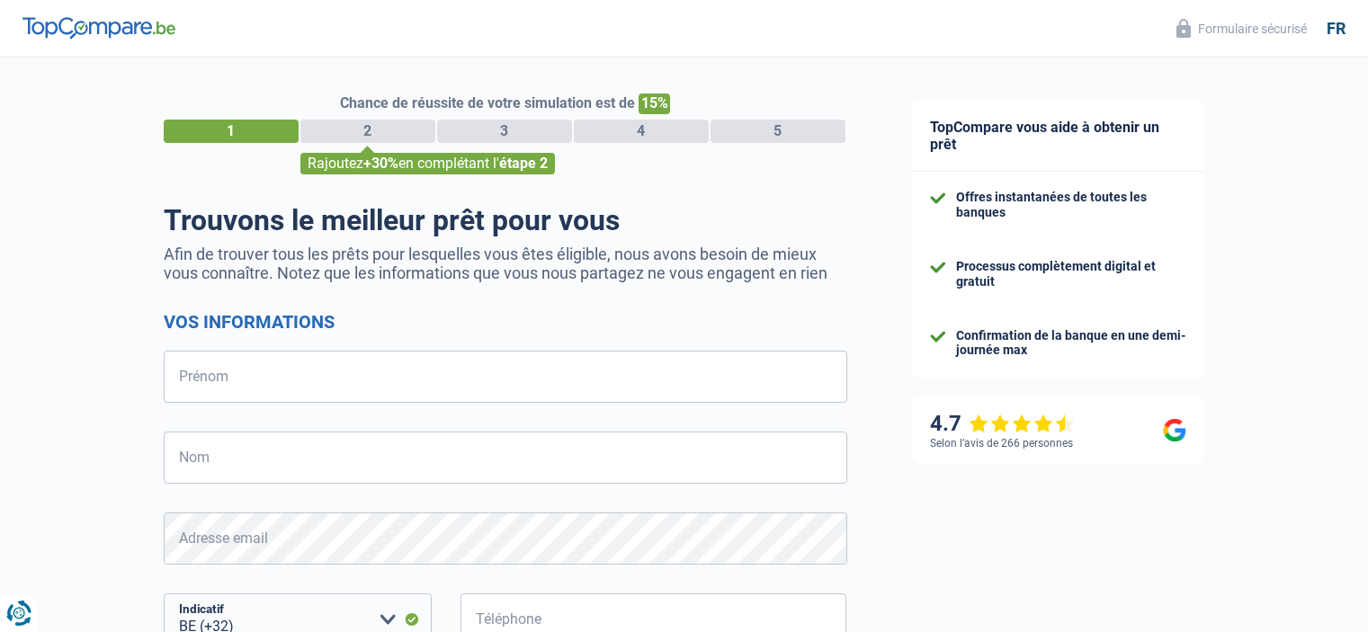
select select "32"
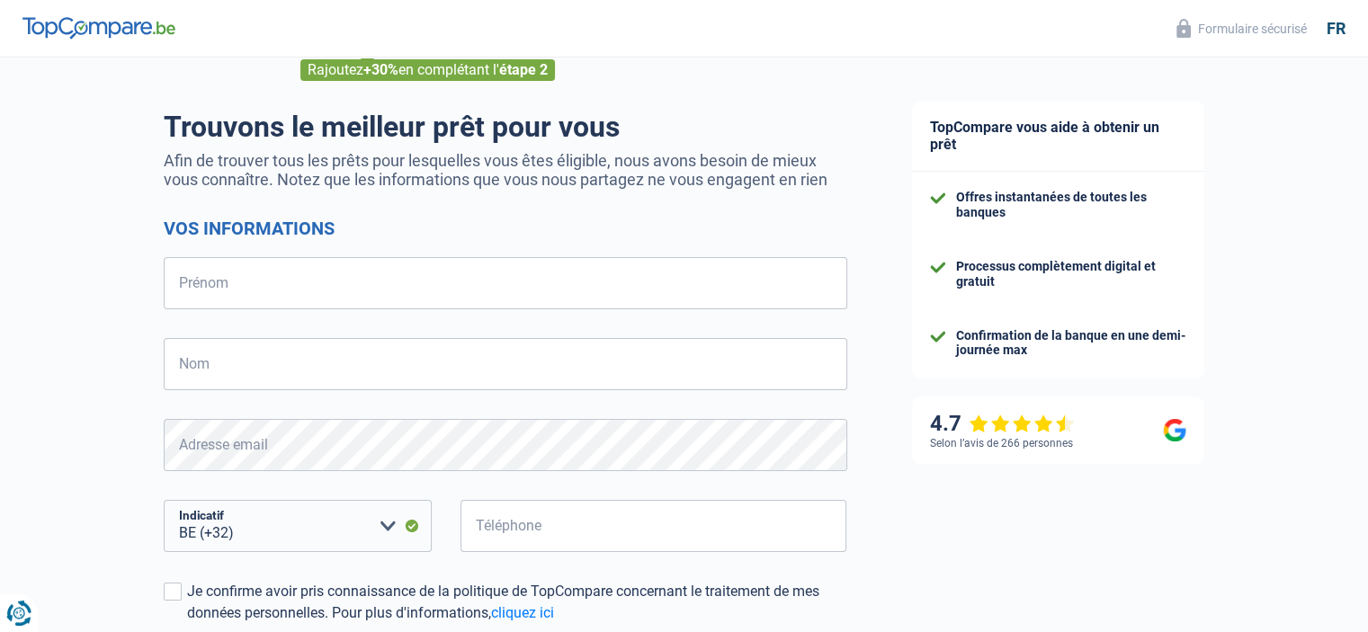
scroll to position [25, 0]
